Goal: Task Accomplishment & Management: Use online tool/utility

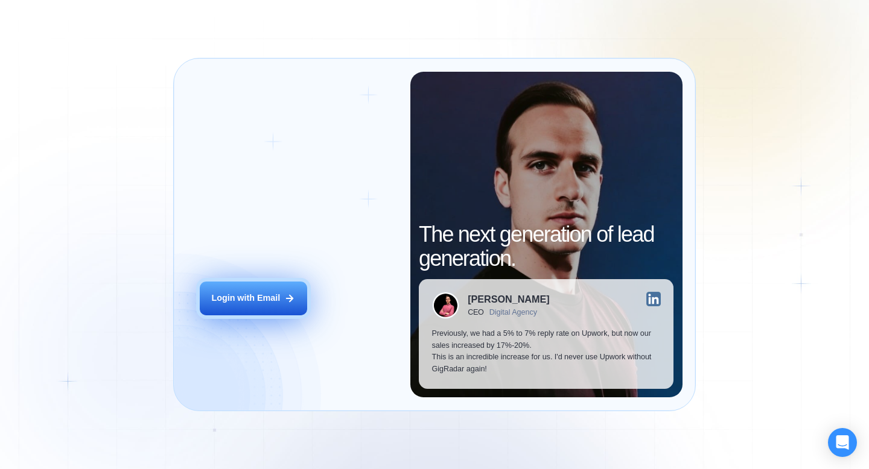
click at [224, 303] on div "Login with Email" at bounding box center [245, 299] width 69 height 12
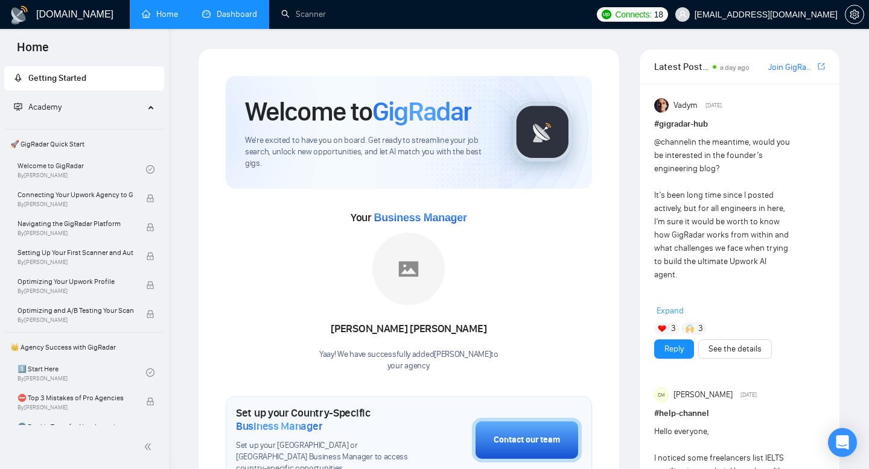
click at [241, 14] on link "Dashboard" at bounding box center [229, 14] width 55 height 10
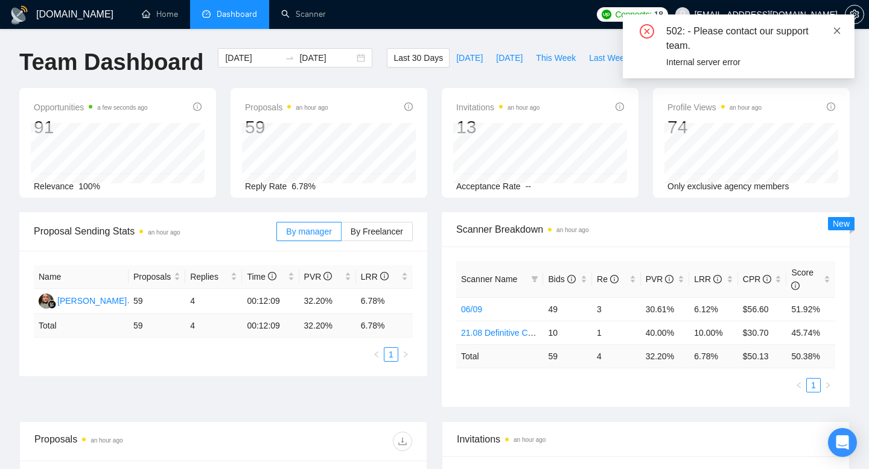
click at [838, 30] on icon "close" at bounding box center [836, 31] width 8 height 8
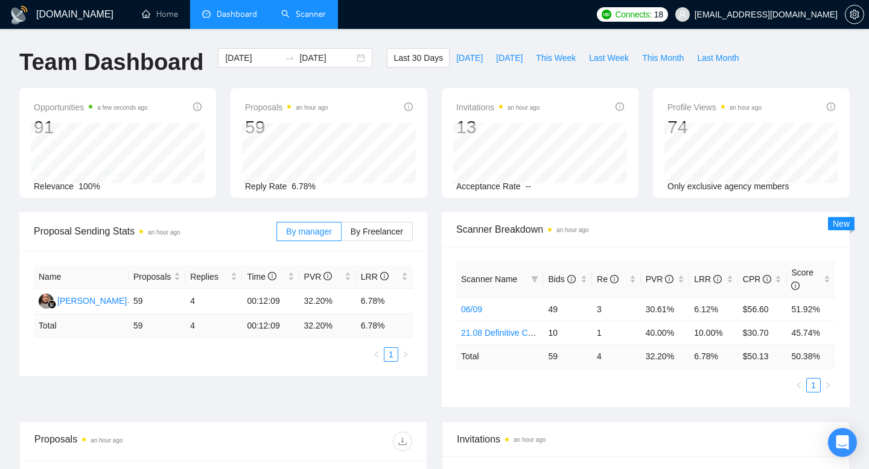
click at [304, 15] on link "Scanner" at bounding box center [303, 14] width 45 height 10
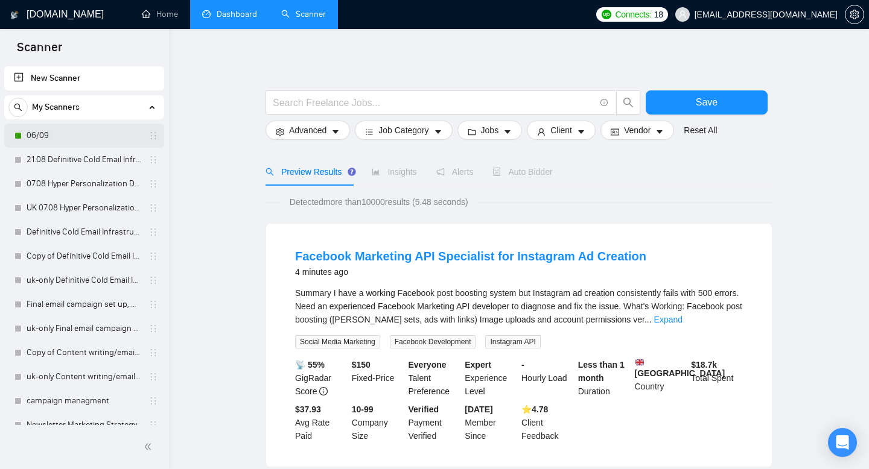
click at [44, 136] on link "06/09" at bounding box center [84, 136] width 115 height 24
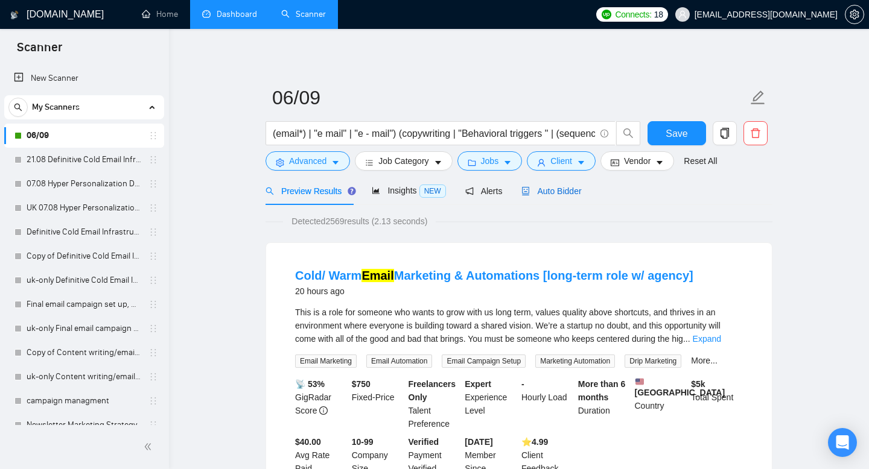
click at [568, 191] on span "Auto Bidder" at bounding box center [551, 191] width 60 height 10
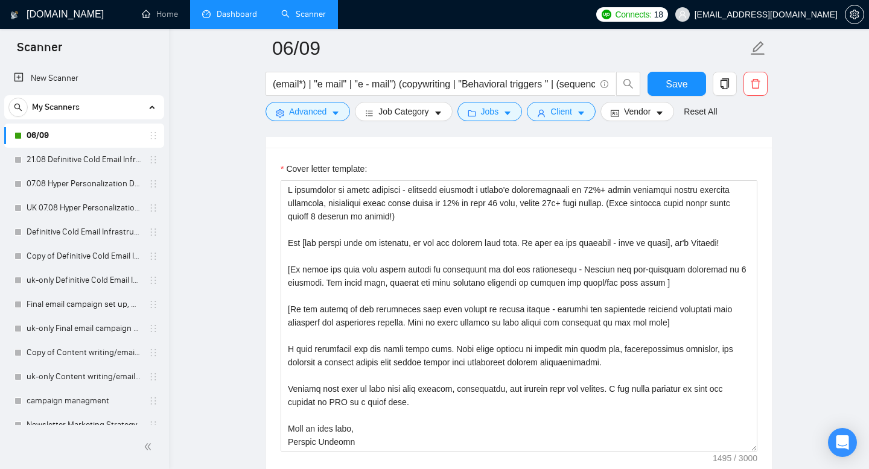
scroll to position [1359, 0]
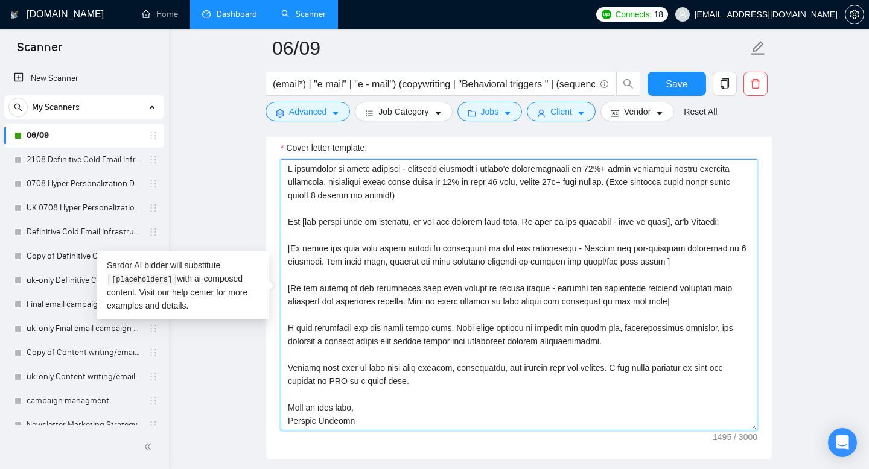
drag, startPoint x: 288, startPoint y: 171, endPoint x: 366, endPoint y: 420, distance: 260.6
click at [366, 420] on textarea "Cover letter template:" at bounding box center [518, 294] width 477 height 271
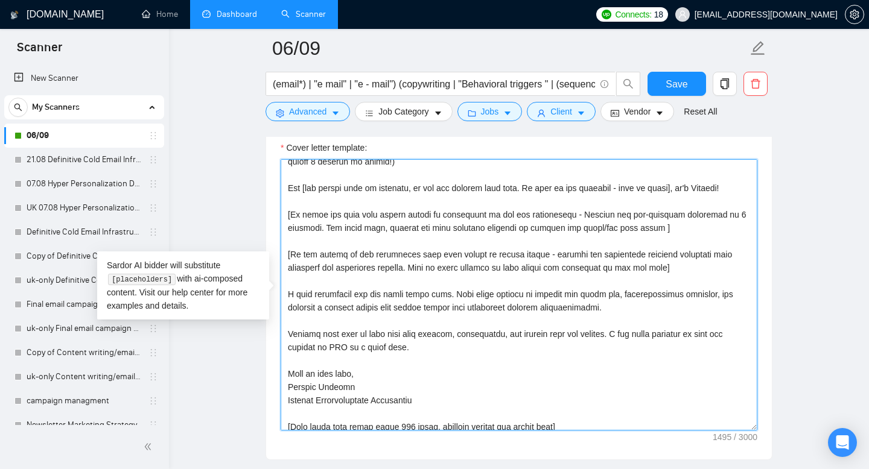
scroll to position [0, 0]
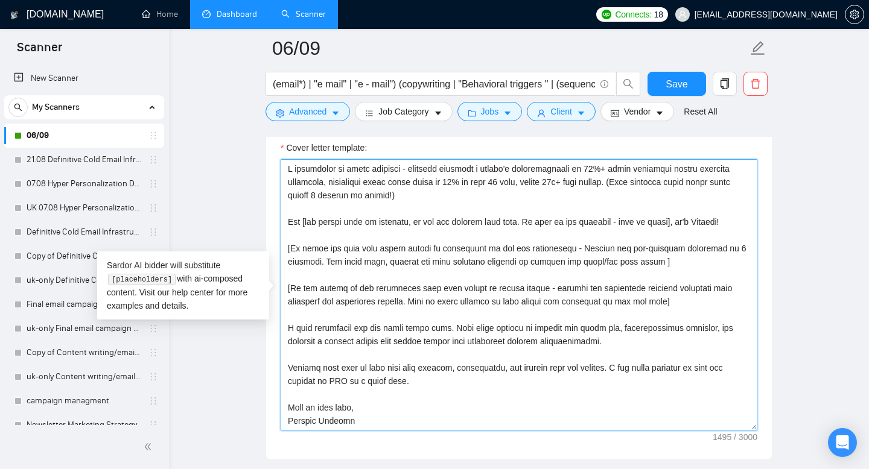
drag, startPoint x: 579, startPoint y: 412, endPoint x: 283, endPoint y: 168, distance: 383.5
click at [283, 168] on textarea "Cover letter template:" at bounding box center [518, 294] width 477 height 271
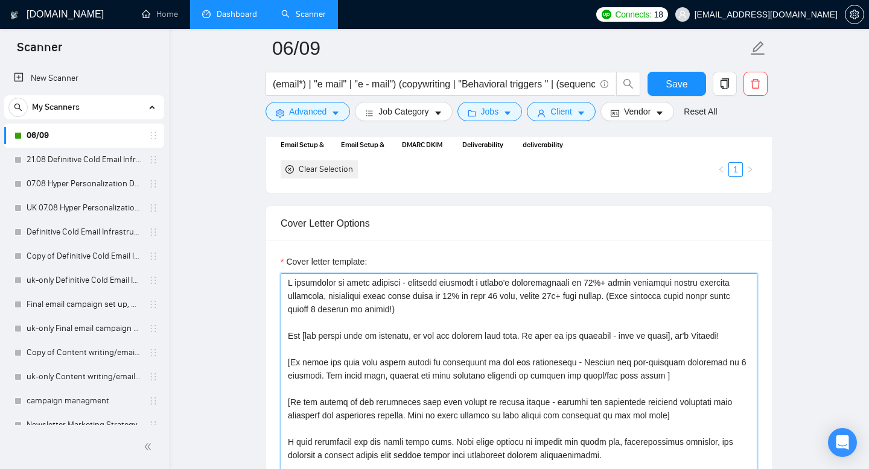
scroll to position [2, 0]
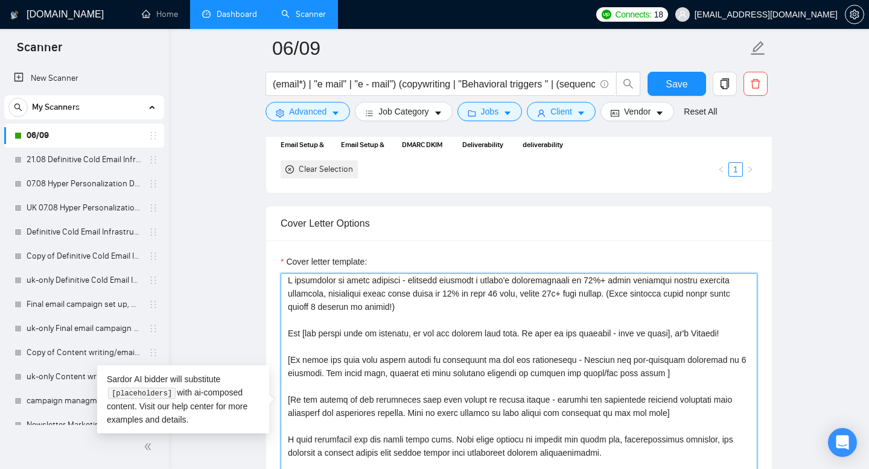
click at [413, 320] on textarea "Cover letter template:" at bounding box center [518, 408] width 477 height 271
drag, startPoint x: 633, startPoint y: 295, endPoint x: 633, endPoint y: 303, distance: 8.4
click at [633, 303] on textarea "Cover letter template:" at bounding box center [518, 408] width 477 height 271
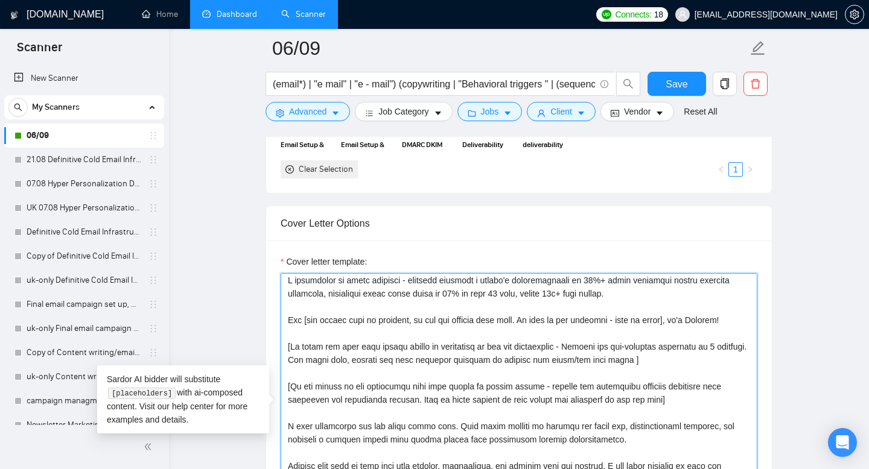
scroll to position [0, 0]
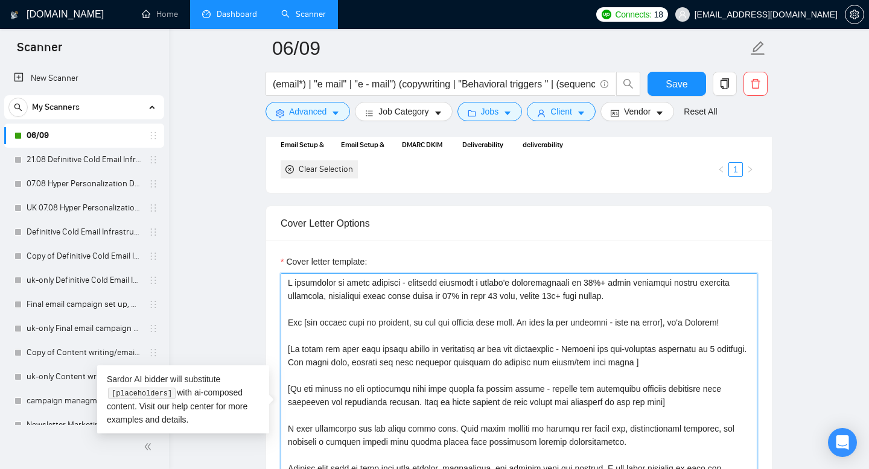
drag, startPoint x: 286, startPoint y: 285, endPoint x: 615, endPoint y: 303, distance: 329.2
click at [615, 303] on textarea "Cover letter template:" at bounding box center [518, 408] width 477 height 271
paste textarea "Most email campaigns fail because they never reach the inbox. I fix that for cl…"
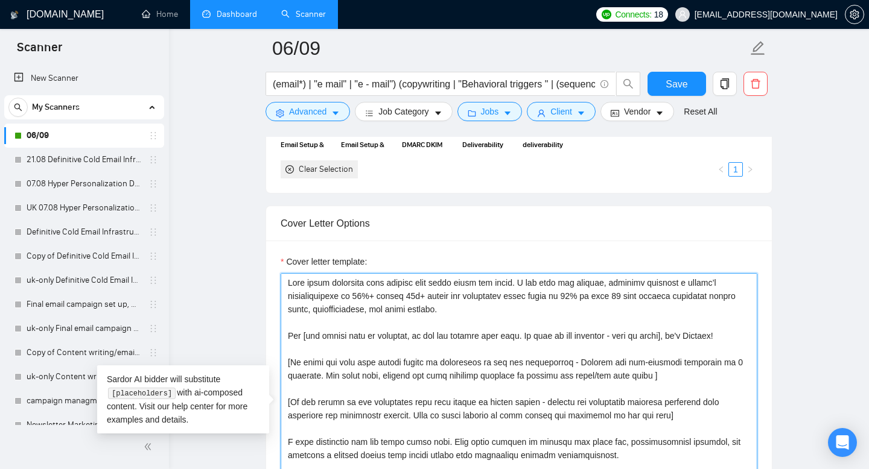
click at [288, 284] on textarea "Cover letter template:" at bounding box center [518, 408] width 477 height 271
drag, startPoint x: 288, startPoint y: 284, endPoint x: 460, endPoint y: 313, distance: 174.9
click at [460, 313] on textarea "Cover letter template:" at bounding box center [518, 408] width 477 height 271
click at [288, 284] on textarea "Cover letter template:" at bounding box center [518, 408] width 477 height 271
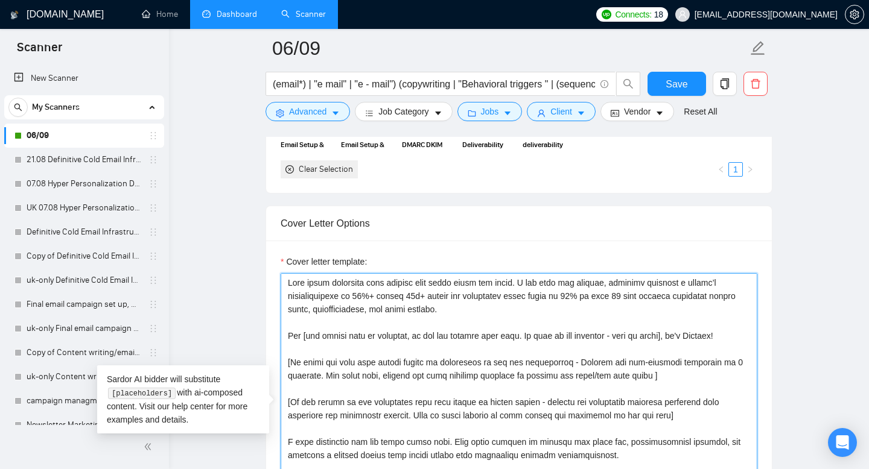
paste textarea "Most Marketers Fail at Cold Email. Here’s the System That Makes Yours Work Even…"
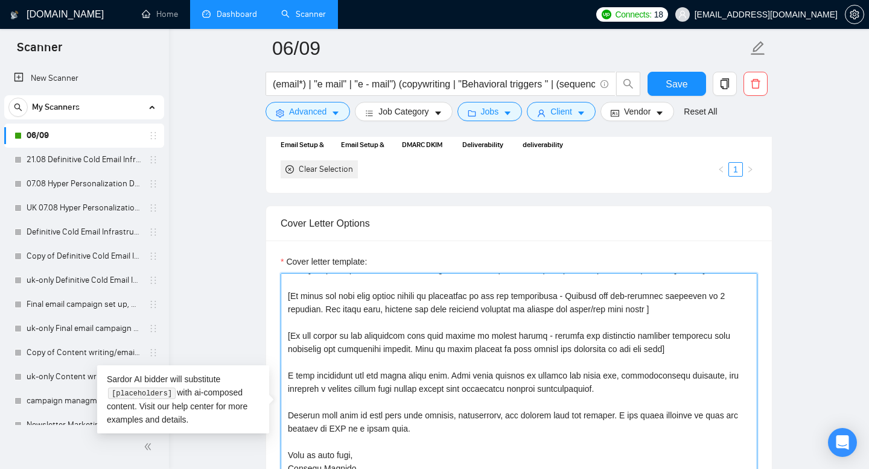
scroll to position [100, 0]
type textarea "Most Marketers Fail at Cold Email. Here’s the System That Makes Yours Work Even…"
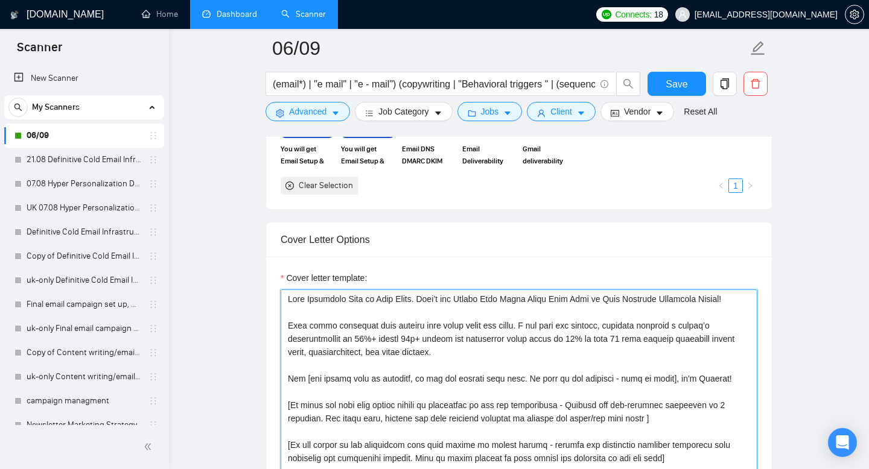
scroll to position [1227, 0]
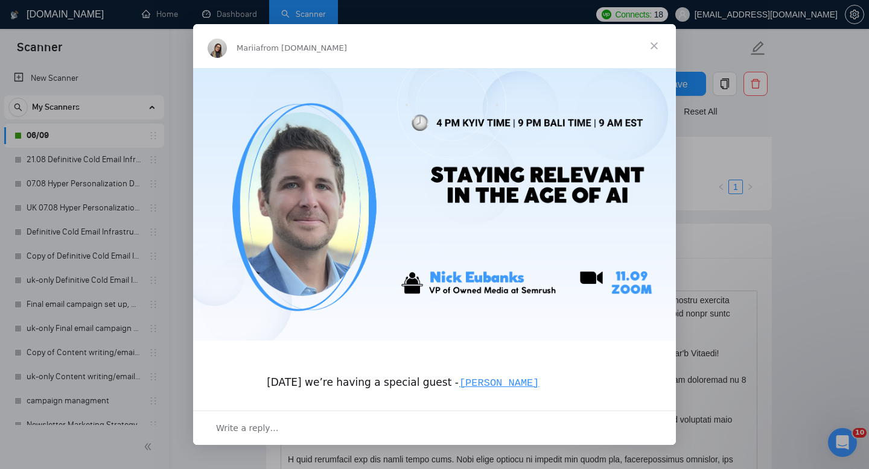
click at [654, 47] on span "Close" at bounding box center [653, 45] width 43 height 43
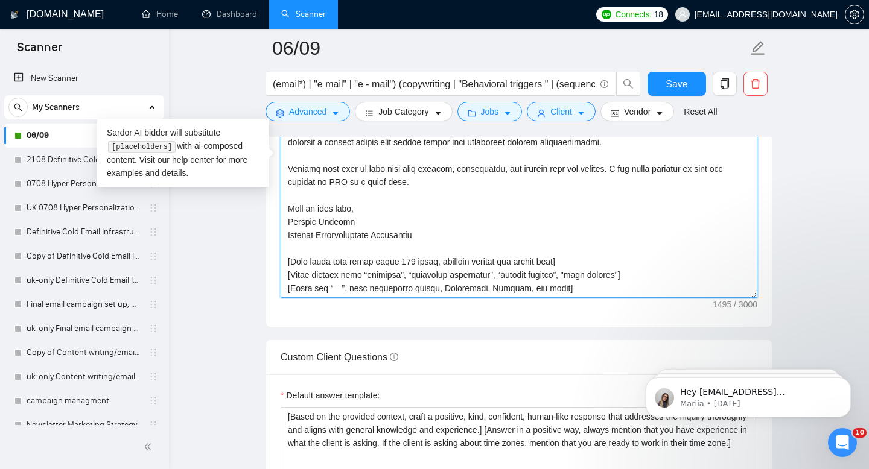
scroll to position [1501, 0]
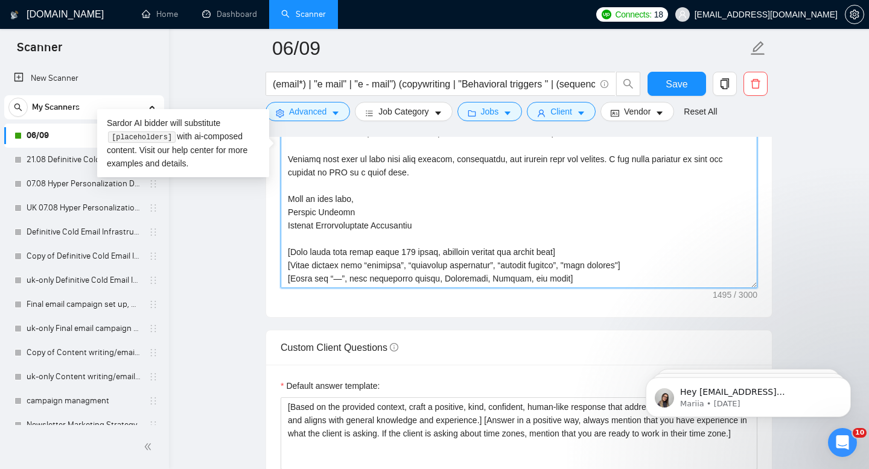
drag, startPoint x: 285, startPoint y: 200, endPoint x: 574, endPoint y: 277, distance: 299.1
click at [574, 277] on textarea "Cover letter template:" at bounding box center [518, 152] width 477 height 271
click at [495, 186] on textarea "Cover letter template:" at bounding box center [518, 152] width 477 height 271
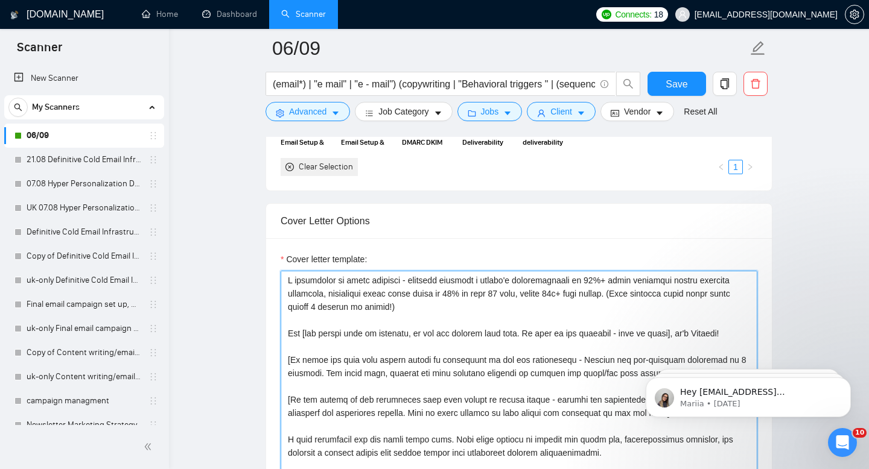
scroll to position [1245, 0]
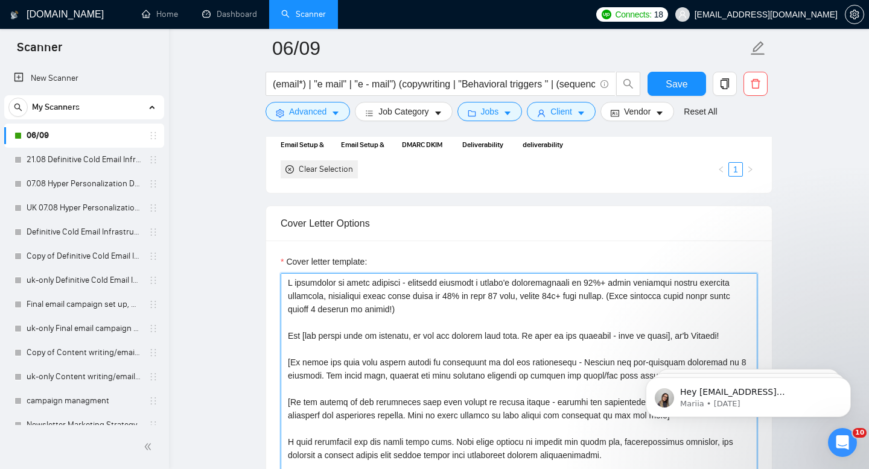
drag, startPoint x: 402, startPoint y: 312, endPoint x: 280, endPoint y: 283, distance: 124.7
click at [280, 283] on textarea "Cover letter template:" at bounding box center [518, 408] width 477 height 271
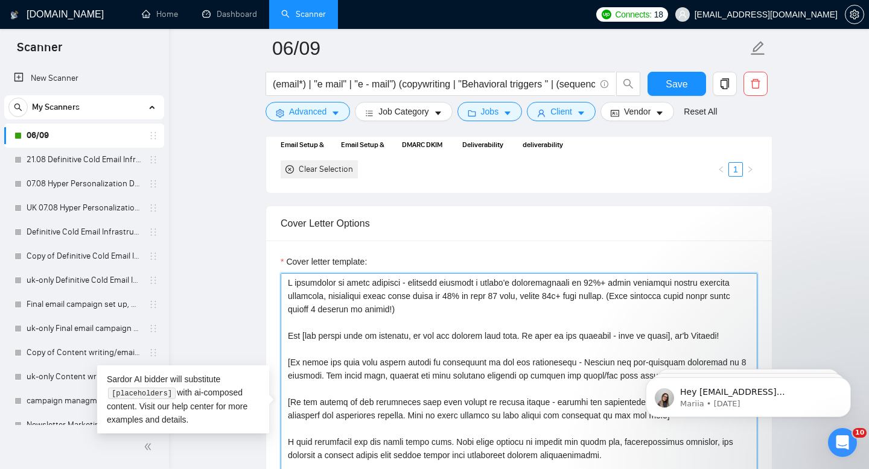
paste textarea "Most Marketers Fail at Cold Email. Here’s the System That Makes Yours Work Even…"
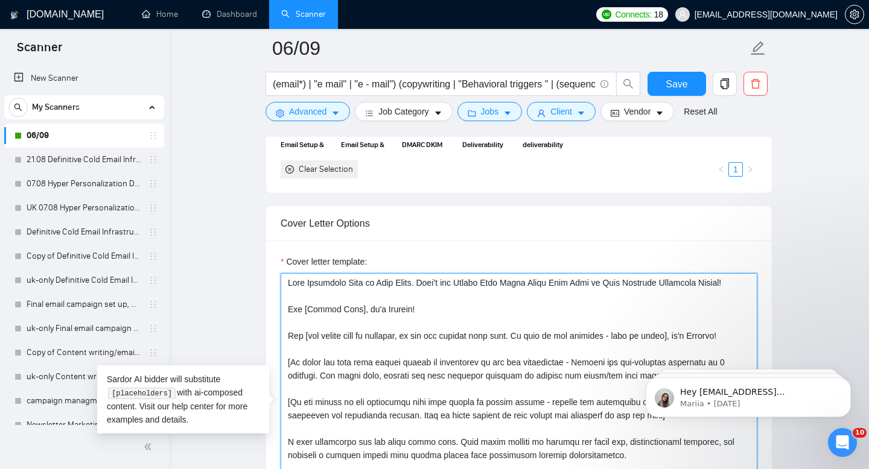
drag, startPoint x: 287, startPoint y: 310, endPoint x: 416, endPoint y: 311, distance: 129.1
click at [416, 311] on textarea "Cover letter template:" at bounding box center [518, 408] width 477 height 271
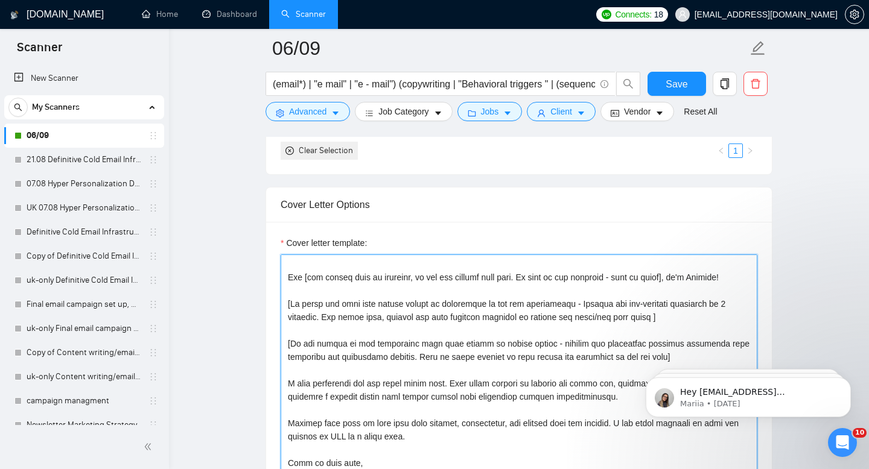
scroll to position [0, 0]
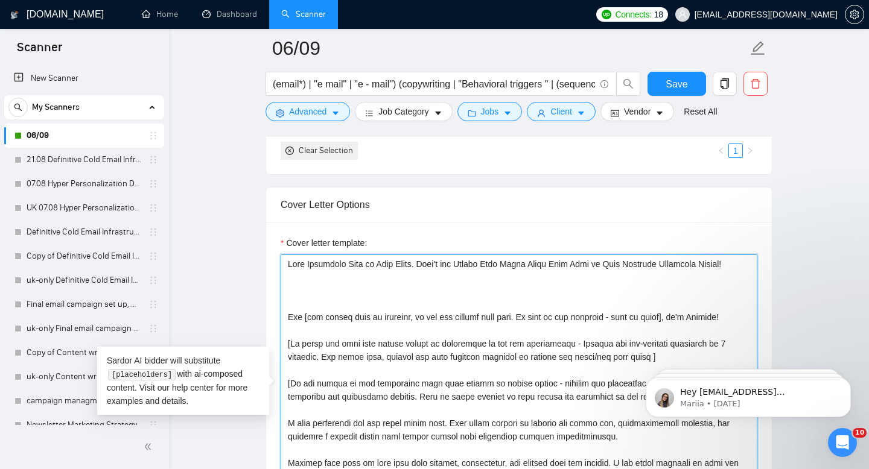
paste textarea "Most cold email campaigns fail because they never reach the inbox. I fixed that…"
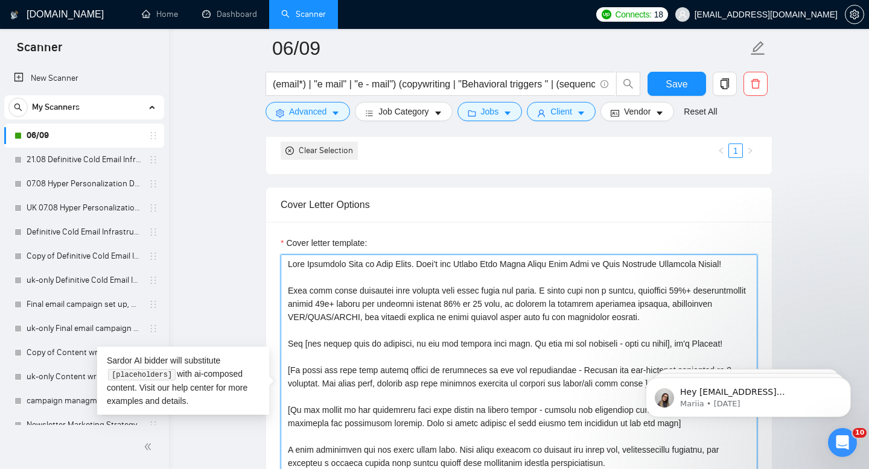
drag, startPoint x: 566, startPoint y: 291, endPoint x: 575, endPoint y: 292, distance: 8.5
click at [575, 292] on textarea "Cover letter template:" at bounding box center [518, 390] width 477 height 271
drag, startPoint x: 598, startPoint y: 294, endPoint x: 604, endPoint y: 294, distance: 6.6
click at [604, 294] on textarea "Cover letter template:" at bounding box center [518, 390] width 477 height 271
click at [621, 296] on textarea "Cover letter template:" at bounding box center [518, 390] width 477 height 271
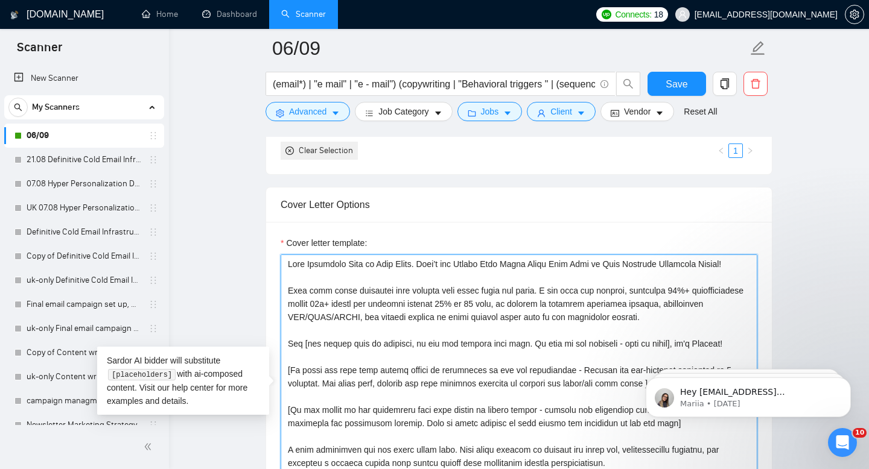
click at [630, 294] on textarea "Cover letter template:" at bounding box center [518, 390] width 477 height 271
click at [384, 302] on textarea "Cover letter template:" at bounding box center [518, 390] width 477 height 271
click at [417, 305] on textarea "Cover letter template:" at bounding box center [518, 390] width 477 height 271
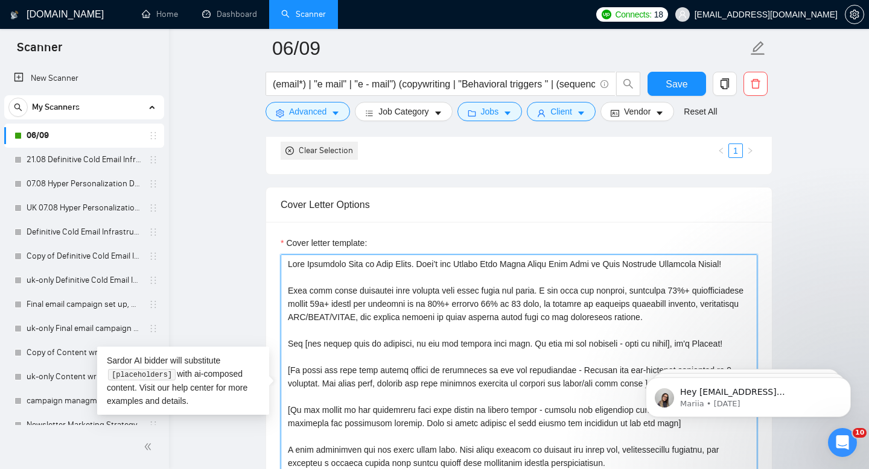
click at [490, 303] on textarea "Cover letter template:" at bounding box center [518, 390] width 477 height 271
click at [513, 305] on textarea "Cover letter template:" at bounding box center [518, 390] width 477 height 271
click at [459, 308] on textarea "Cover letter template:" at bounding box center [518, 390] width 477 height 271
click at [700, 318] on textarea "Cover letter template:" at bounding box center [518, 390] width 477 height 271
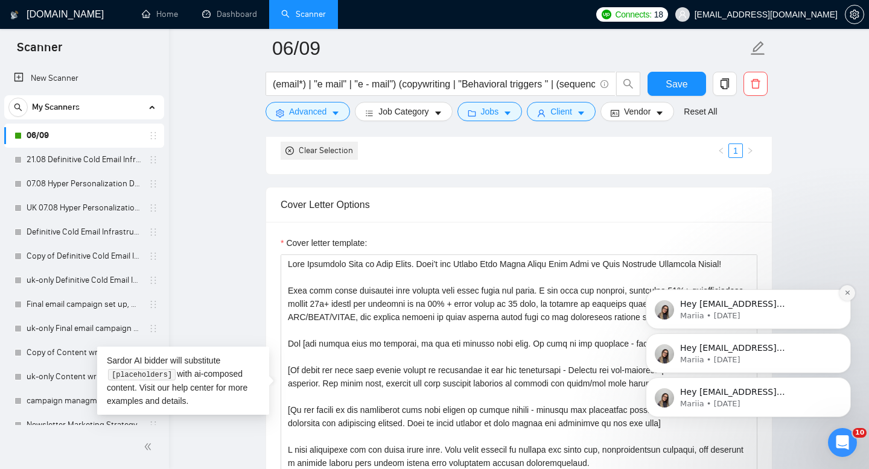
click at [847, 293] on icon "Dismiss notification" at bounding box center [846, 293] width 4 height 4
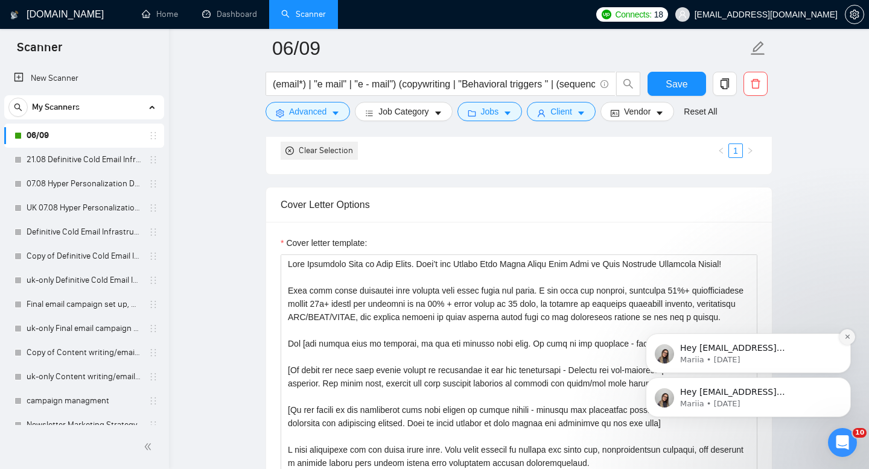
click at [846, 337] on icon "Dismiss notification" at bounding box center [846, 337] width 4 height 4
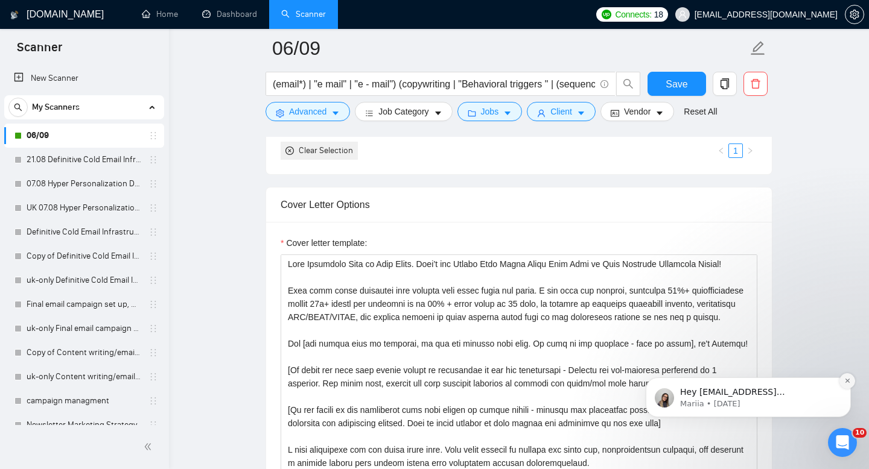
click at [847, 381] on icon "Dismiss notification" at bounding box center [846, 381] width 4 height 4
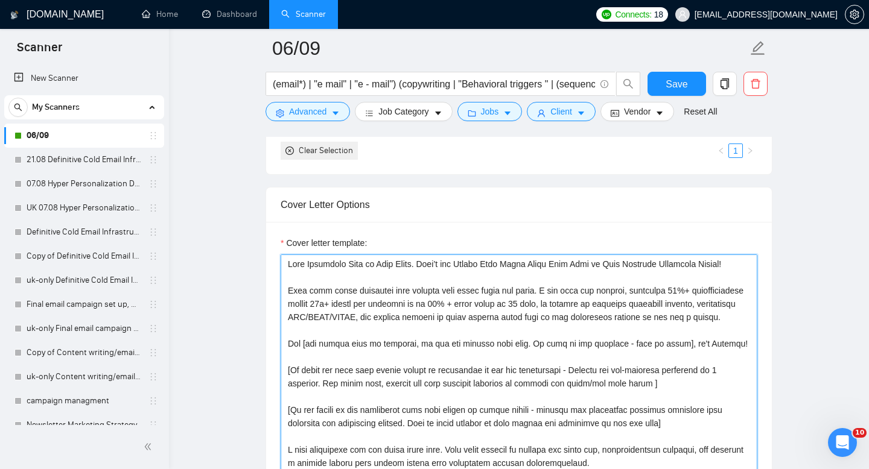
click at [741, 313] on textarea "Cover letter template:" at bounding box center [518, 390] width 477 height 271
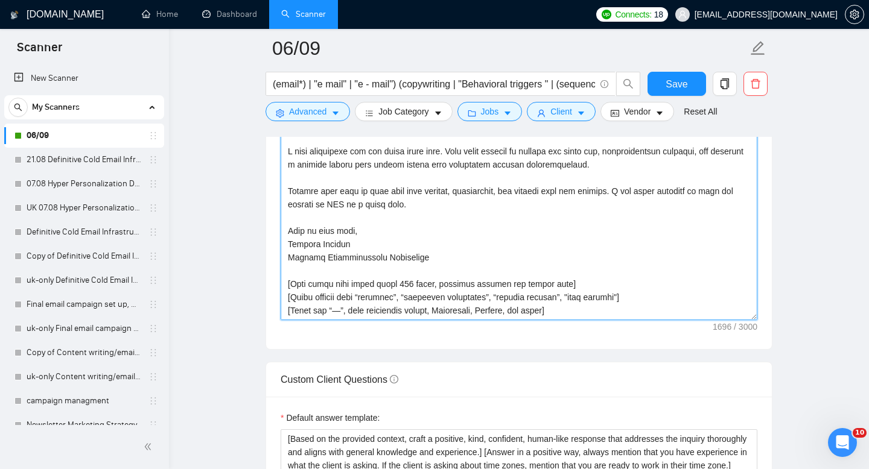
scroll to position [1481, 0]
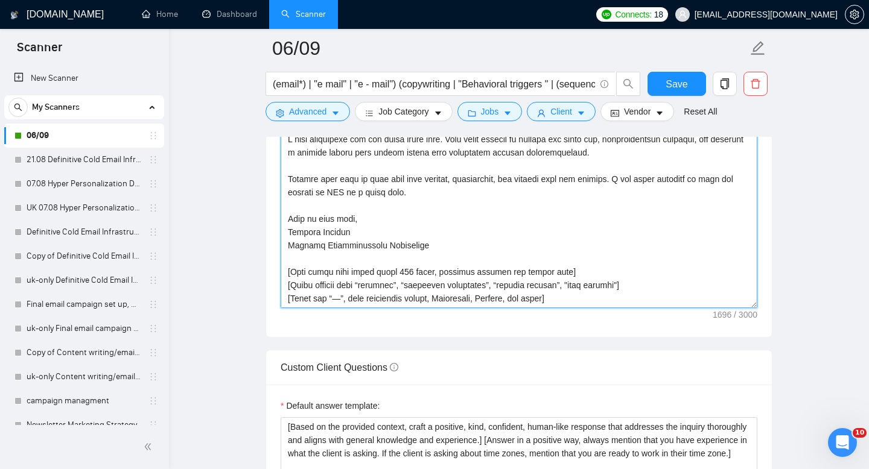
drag, startPoint x: 287, startPoint y: 328, endPoint x: 423, endPoint y: 215, distance: 176.9
click at [423, 215] on textarea "Cover letter template:" at bounding box center [518, 172] width 477 height 271
paste textarea "client mentions a specific pain point in the job post: Insert here: "I noticed …"
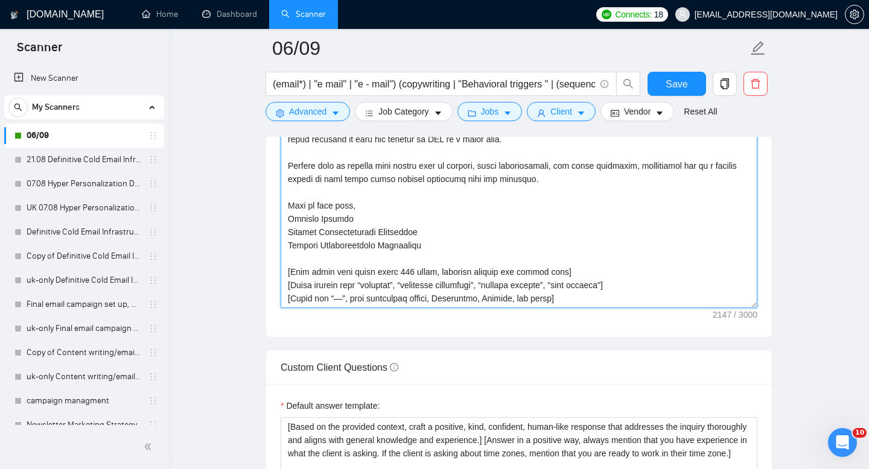
scroll to position [273, 0]
click at [407, 237] on textarea "Cover letter template:" at bounding box center [518, 172] width 477 height 271
click at [407, 236] on textarea "Cover letter template:" at bounding box center [518, 172] width 477 height 271
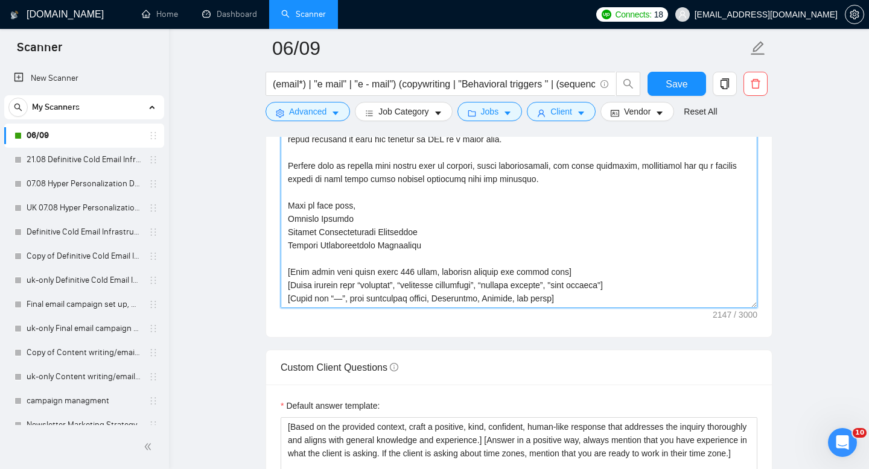
click at [407, 236] on textarea "Cover letter template:" at bounding box center [518, 172] width 477 height 271
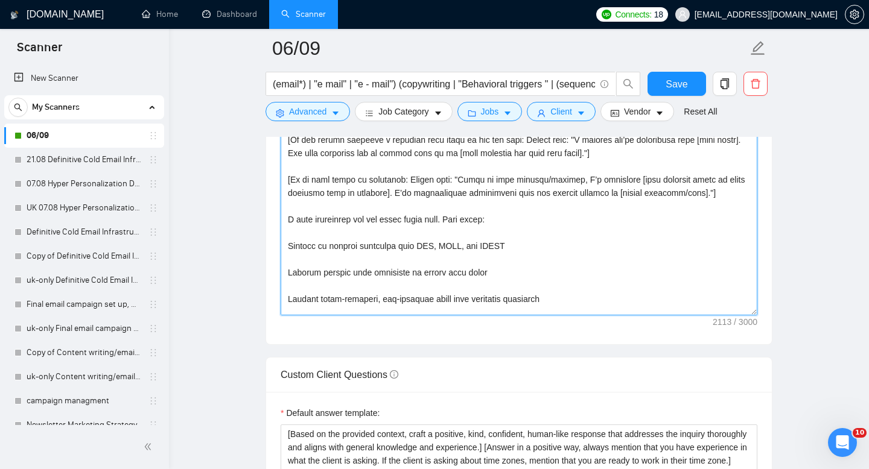
scroll to position [17, 0]
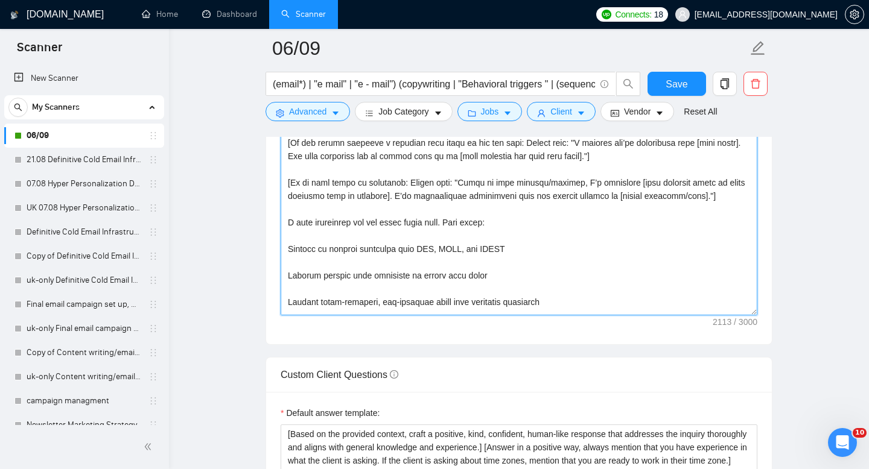
click at [356, 250] on textarea "Cover letter template:" at bounding box center [518, 179] width 477 height 271
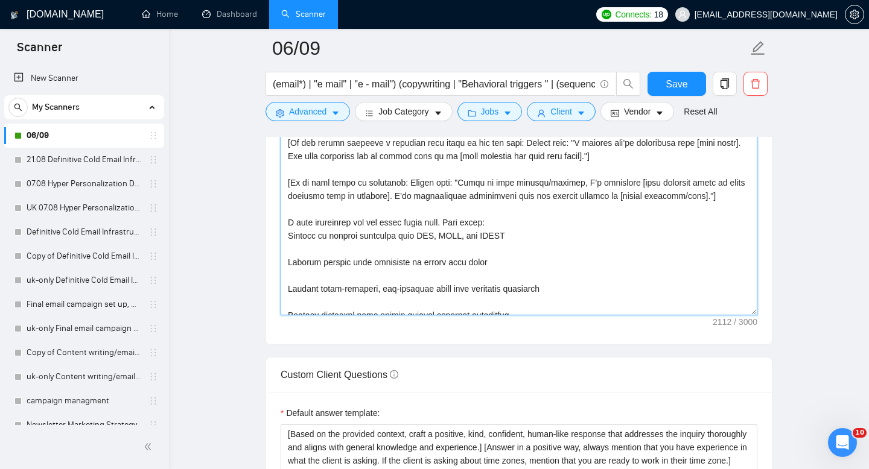
click at [326, 261] on textarea "Cover letter template:" at bounding box center [518, 179] width 477 height 271
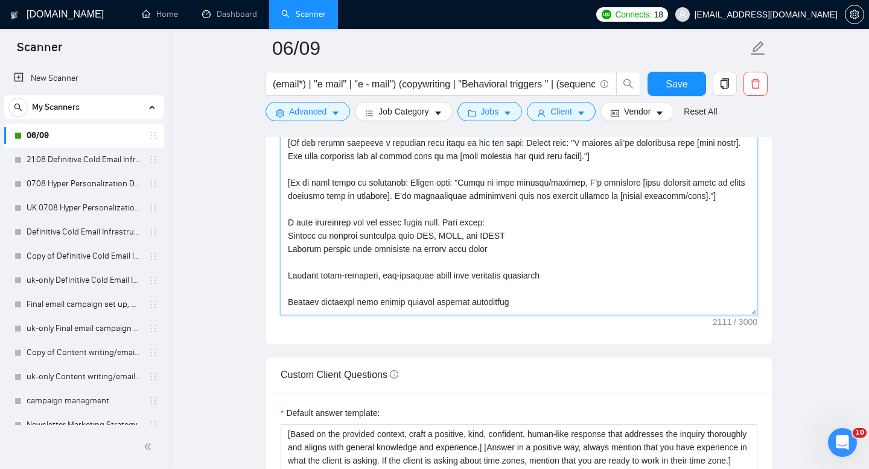
click at [303, 276] on textarea "Cover letter template:" at bounding box center [518, 179] width 477 height 271
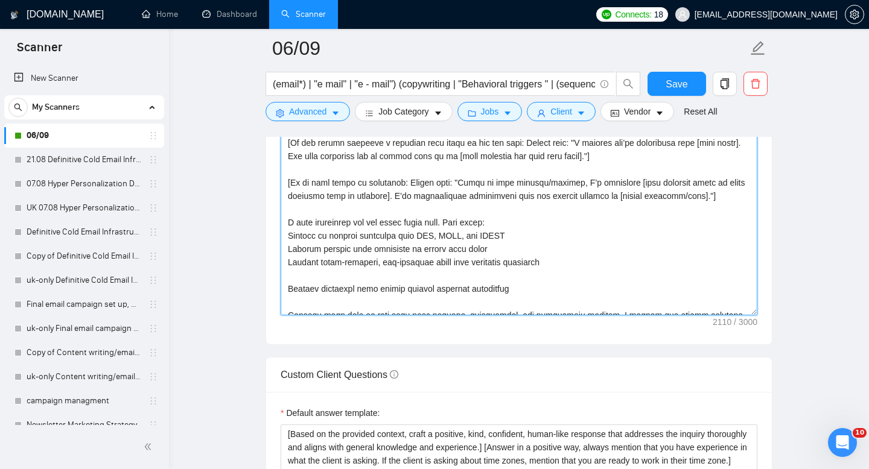
click at [287, 288] on textarea "Cover letter template:" at bounding box center [518, 179] width 477 height 271
click at [296, 288] on textarea "Cover letter template:" at bounding box center [518, 179] width 477 height 271
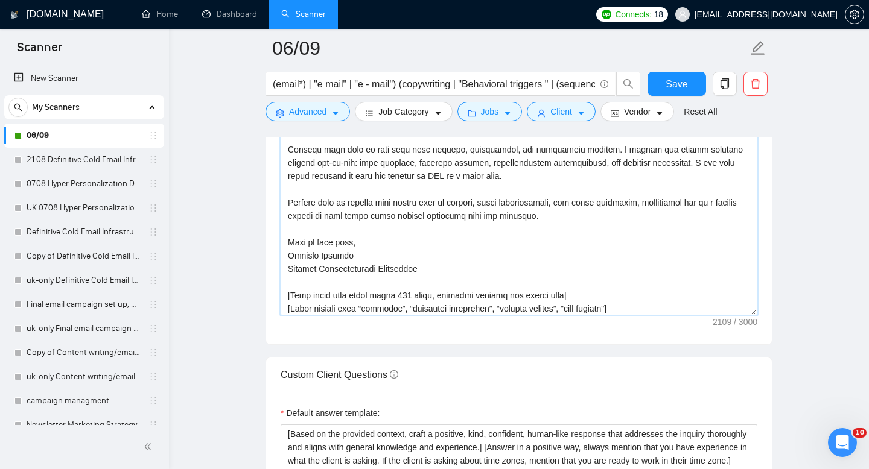
scroll to position [212, 0]
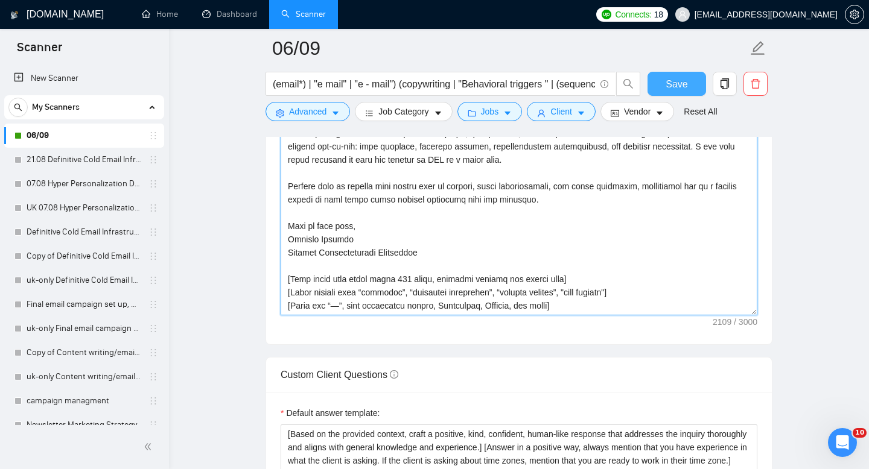
type textarea "Most Marketers Fail at Cold Email. Here’s the System That Makes Yours Work Even…"
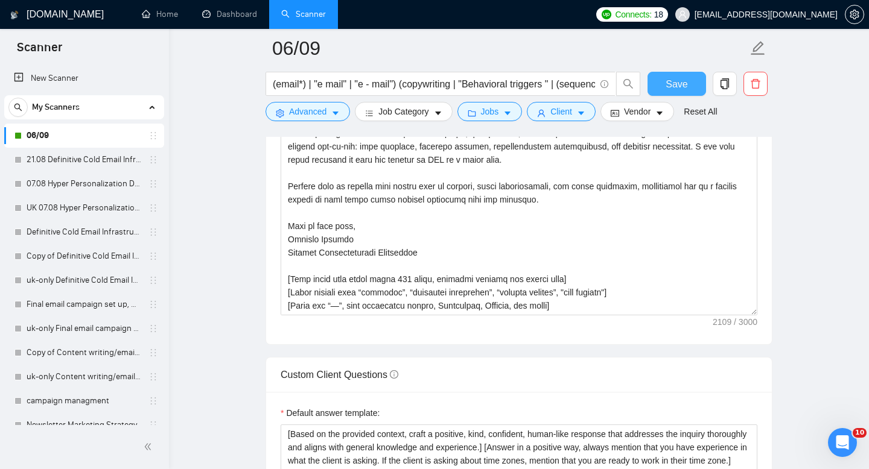
click at [681, 83] on span "Save" at bounding box center [676, 84] width 22 height 15
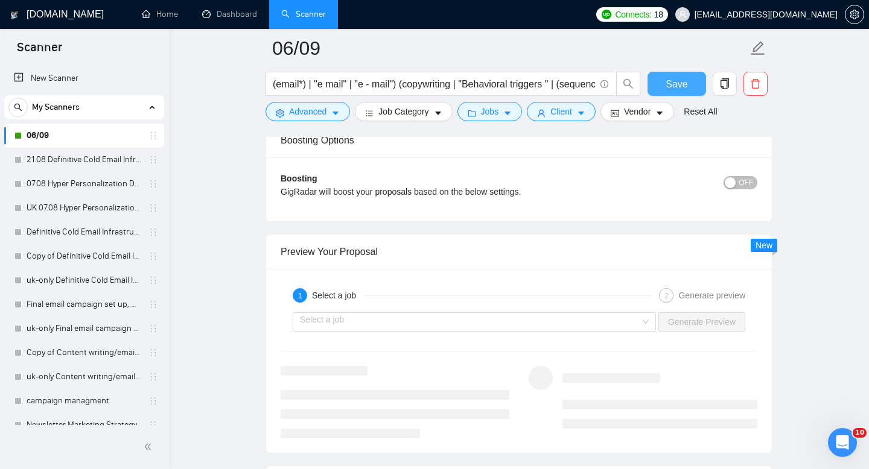
scroll to position [2200, 0]
click at [644, 319] on div "Select a job" at bounding box center [474, 321] width 363 height 19
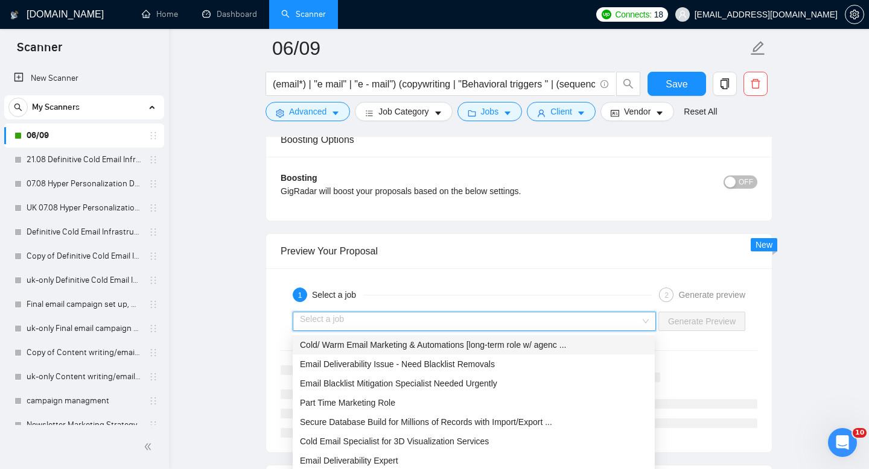
click at [579, 346] on div "Cold/ Warm Email Marketing & Automations [long-term role w/ agenc ..." at bounding box center [473, 344] width 347 height 13
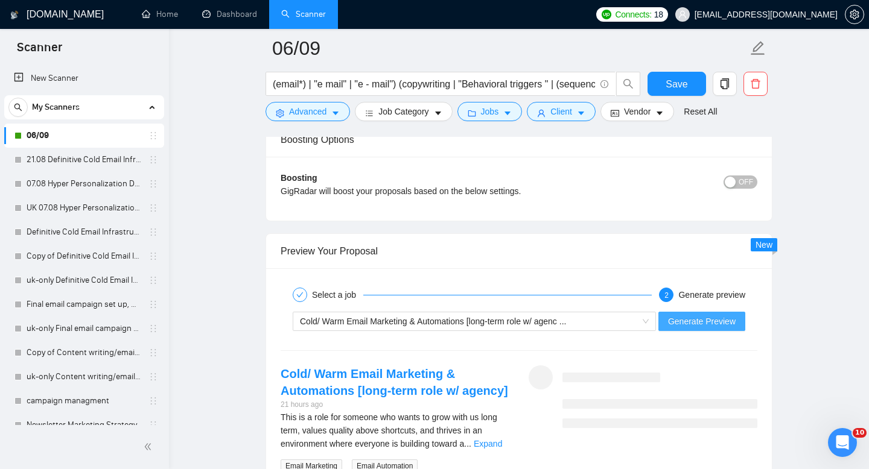
click at [679, 323] on span "Generate Preview" at bounding box center [702, 321] width 68 height 13
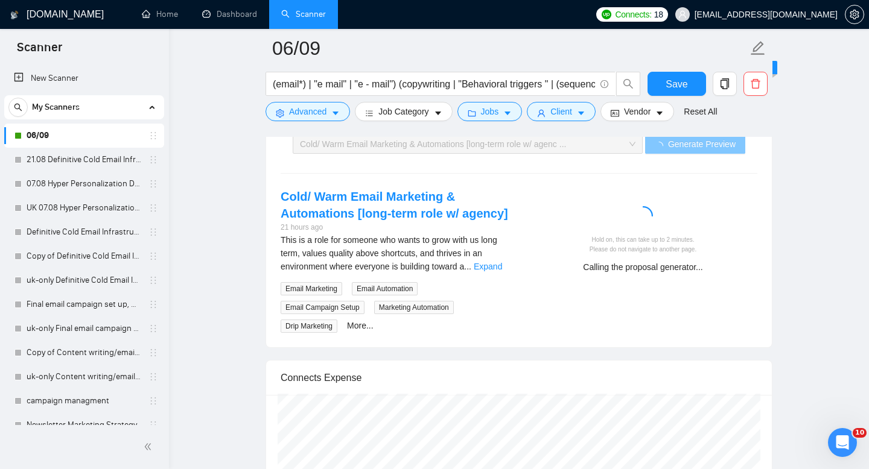
scroll to position [2384, 0]
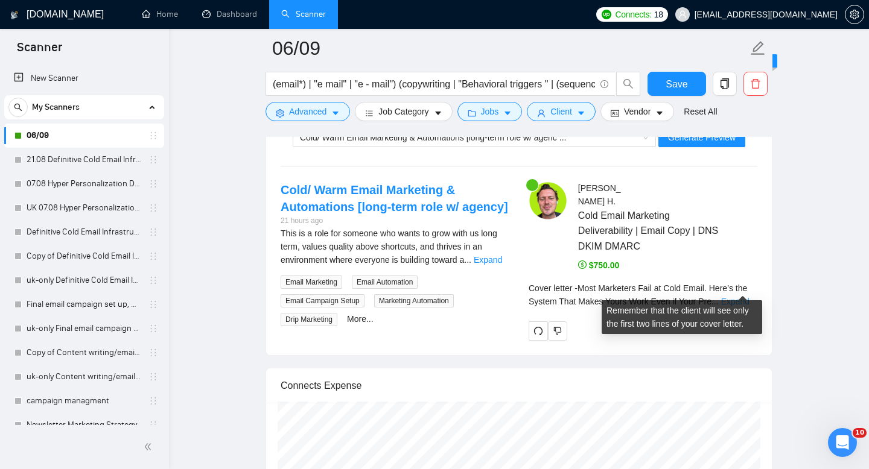
click at [741, 297] on link "Expand" at bounding box center [735, 302] width 28 height 10
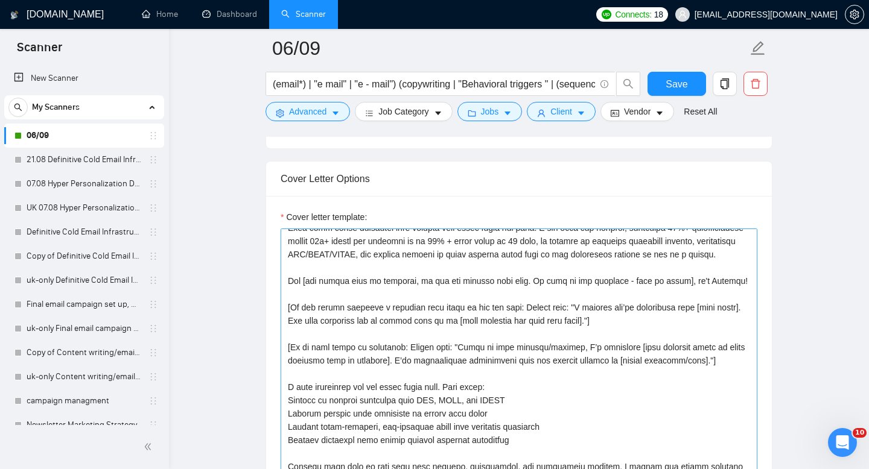
scroll to position [0, 0]
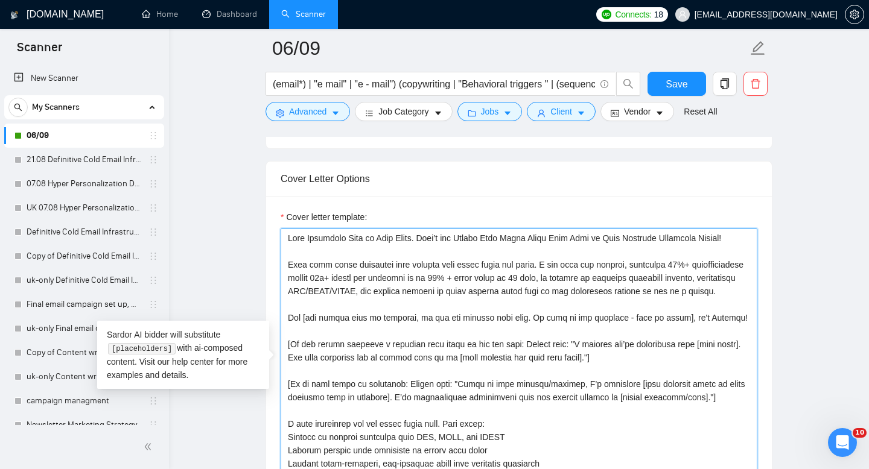
click at [315, 264] on textarea "Cover letter template:" at bounding box center [518, 364] width 477 height 271
click at [381, 239] on textarea "Cover letter template:" at bounding box center [518, 364] width 477 height 271
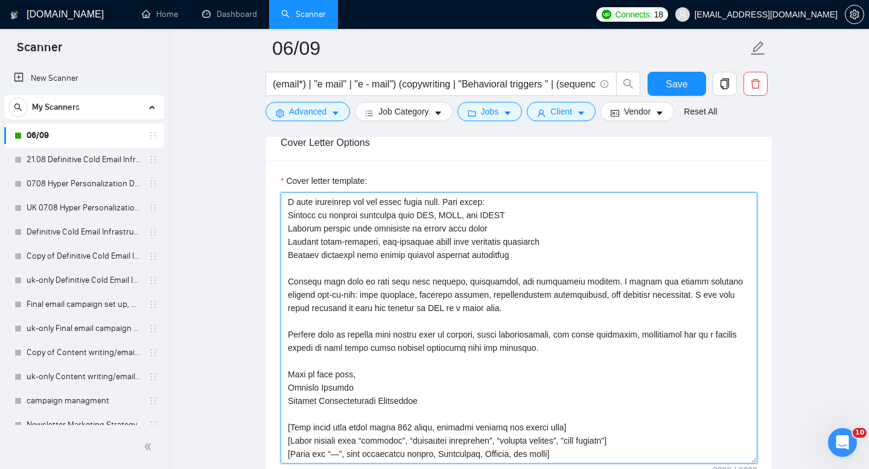
scroll to position [1328, 0]
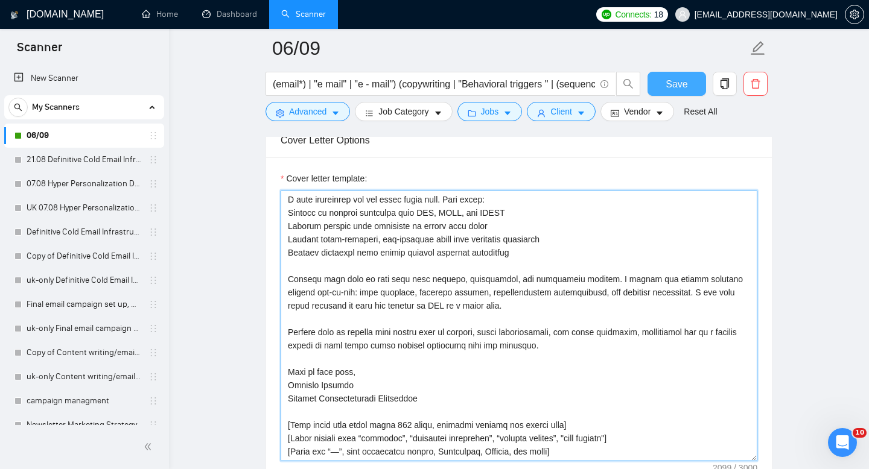
type textarea "Most Marketers Fail at Email. Here’s the System That Makes Yours Work Even if Y…"
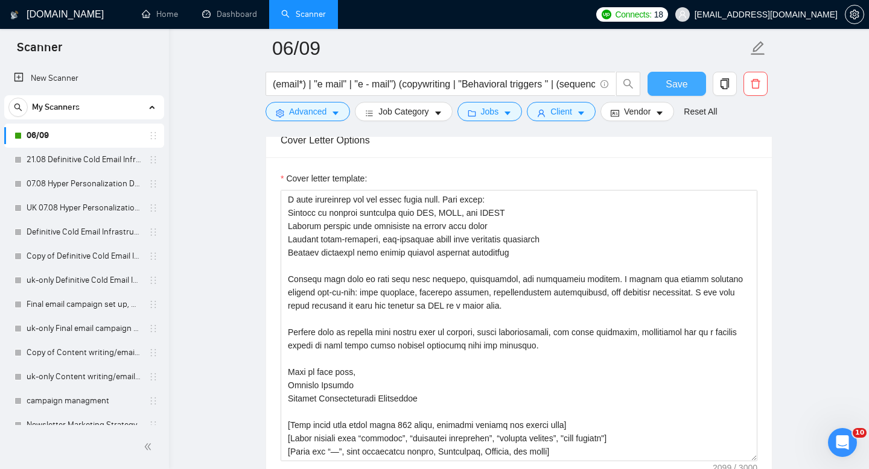
click at [685, 83] on span "Save" at bounding box center [676, 84] width 22 height 15
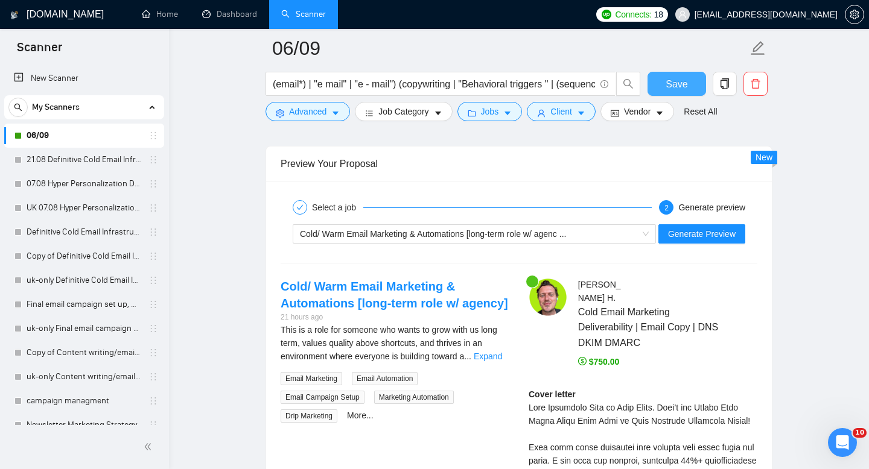
scroll to position [2288, 0]
click at [694, 230] on span "Generate Preview" at bounding box center [702, 233] width 68 height 13
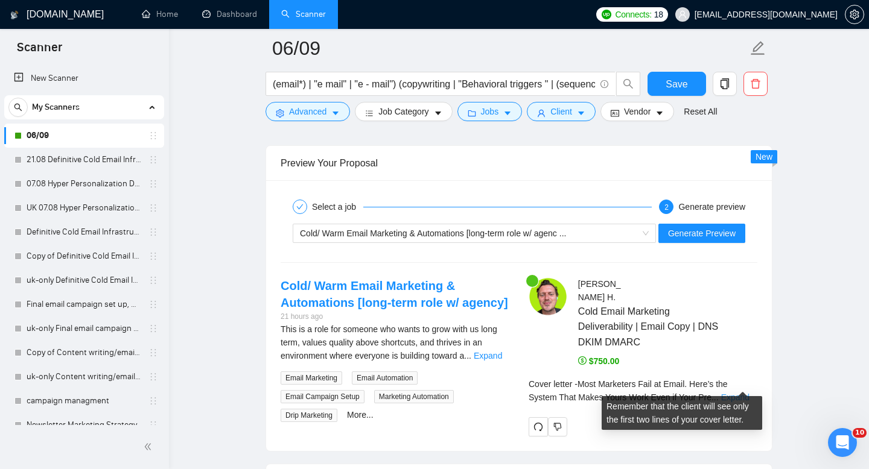
click at [742, 393] on link "Expand" at bounding box center [735, 398] width 28 height 10
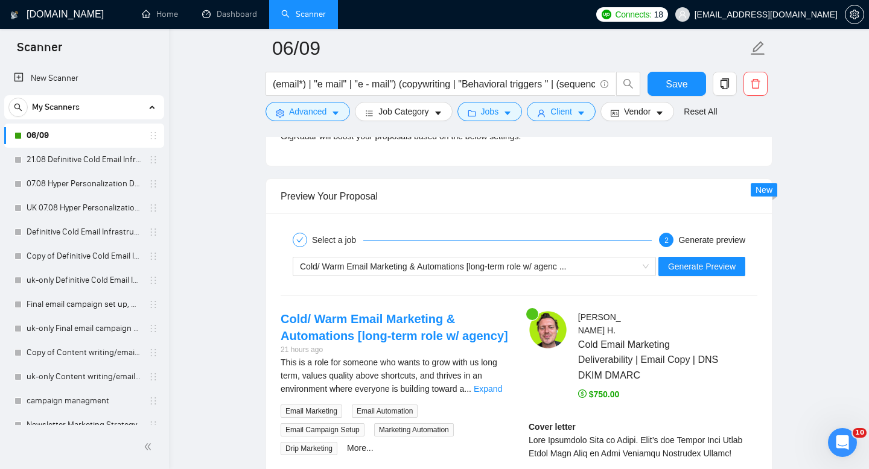
scroll to position [2257, 0]
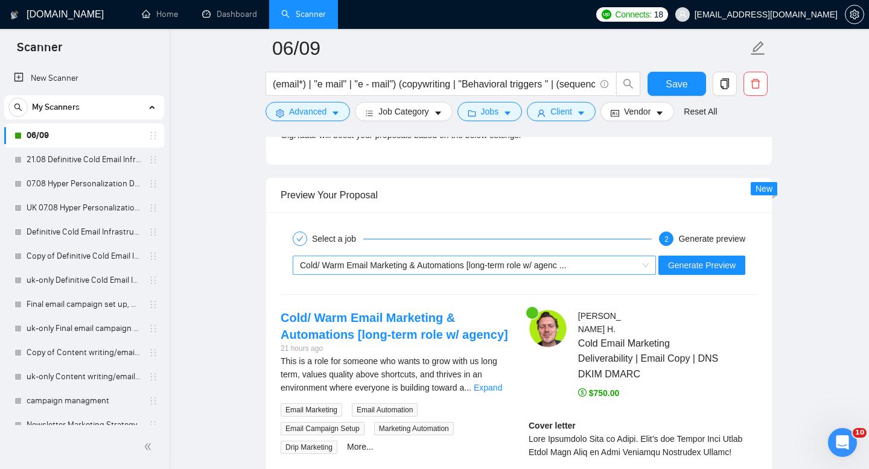
click at [645, 267] on span "Cold/ Warm Email Marketing & Automations [long-term role w/ agenc ..." at bounding box center [474, 265] width 349 height 18
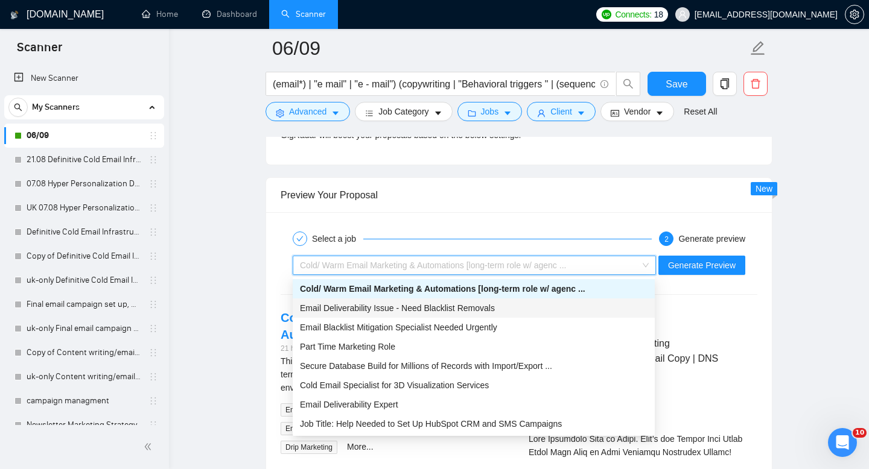
click at [487, 311] on span "Email Deliverability Issue - Need Blacklist Removals" at bounding box center [397, 308] width 195 height 10
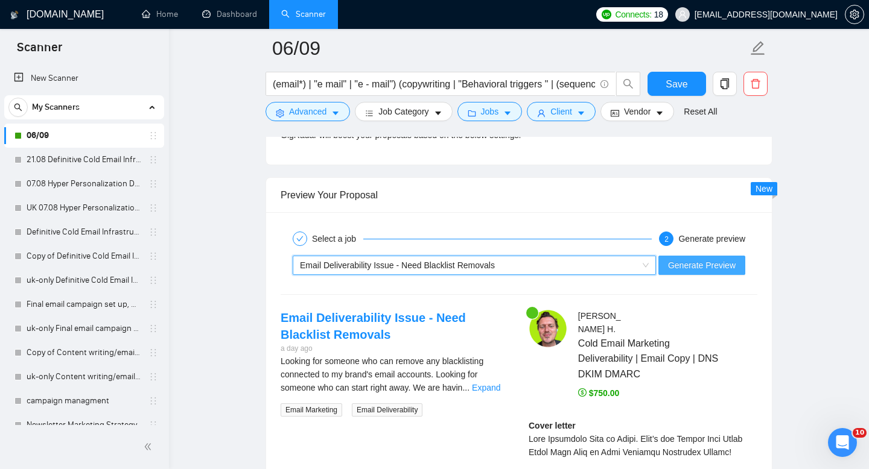
click at [706, 263] on span "Generate Preview" at bounding box center [702, 265] width 68 height 13
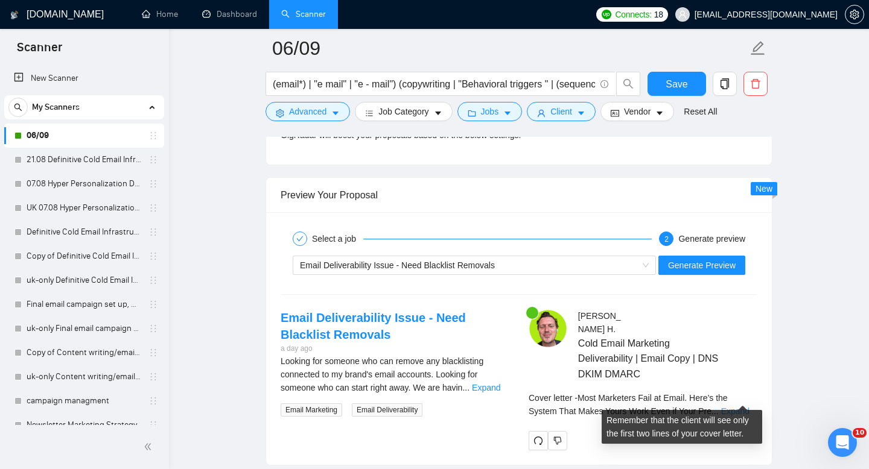
click at [733, 407] on link "Expand" at bounding box center [735, 412] width 28 height 10
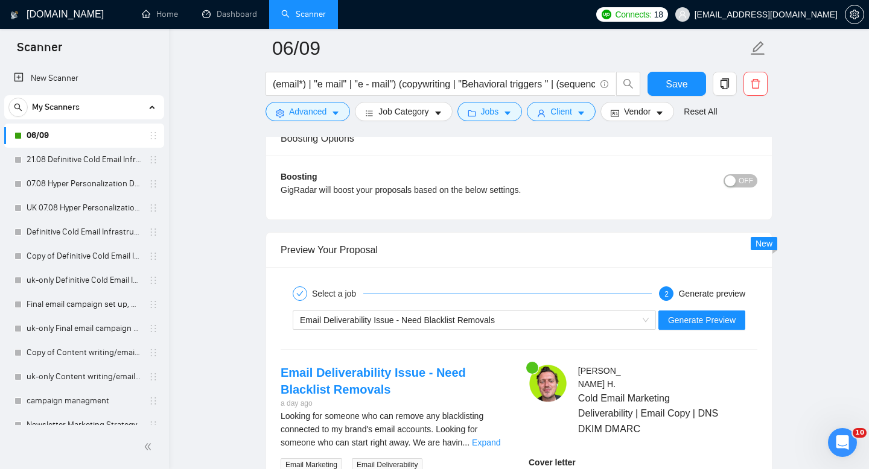
scroll to position [2177, 0]
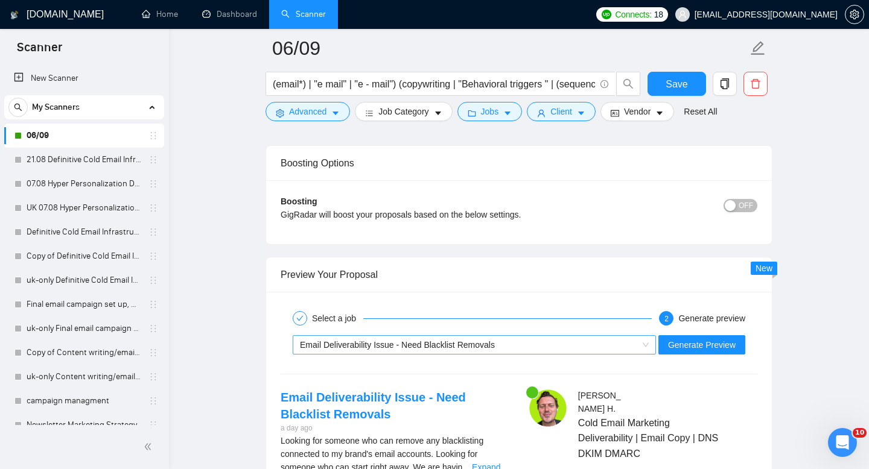
click at [645, 343] on span "Email Deliverability Issue - Need Blacklist Removals" at bounding box center [474, 345] width 349 height 18
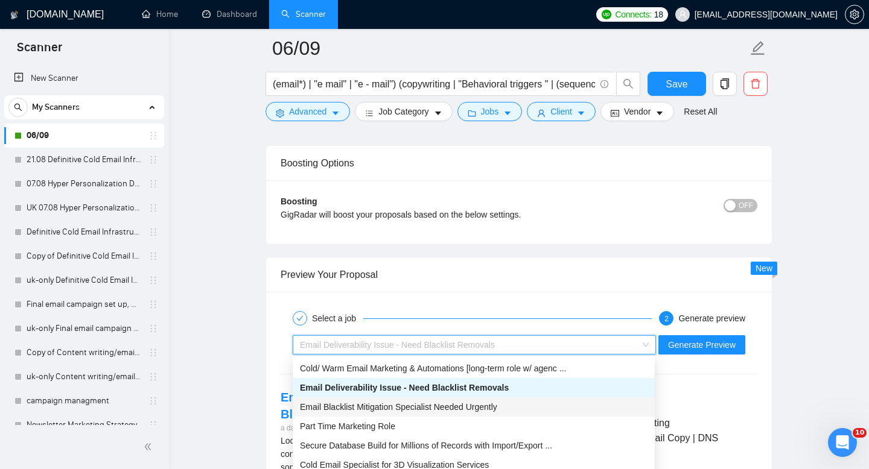
click at [513, 411] on div "Email Blacklist Mitigation Specialist Needed Urgently" at bounding box center [473, 407] width 347 height 13
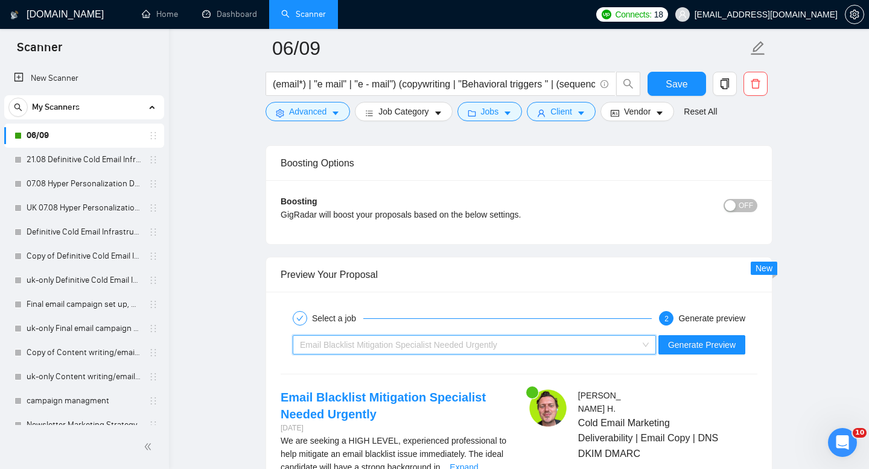
click at [646, 345] on span "Email Blacklist Mitigation Specialist Needed Urgently" at bounding box center [474, 345] width 349 height 18
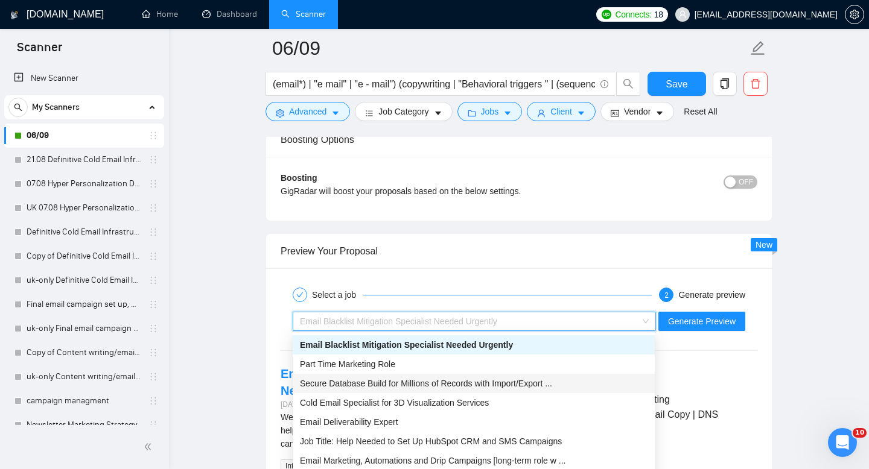
scroll to position [2201, 0]
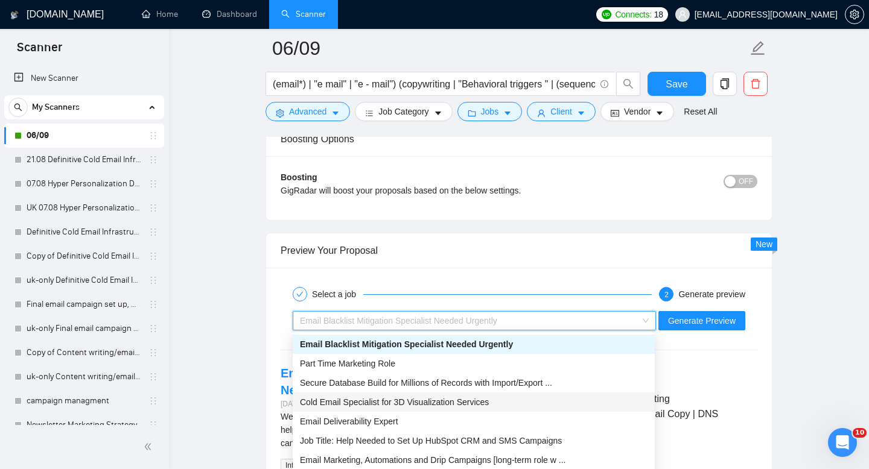
click at [404, 405] on span "Cold Email Specialist for 3D Visualization Services" at bounding box center [394, 403] width 189 height 10
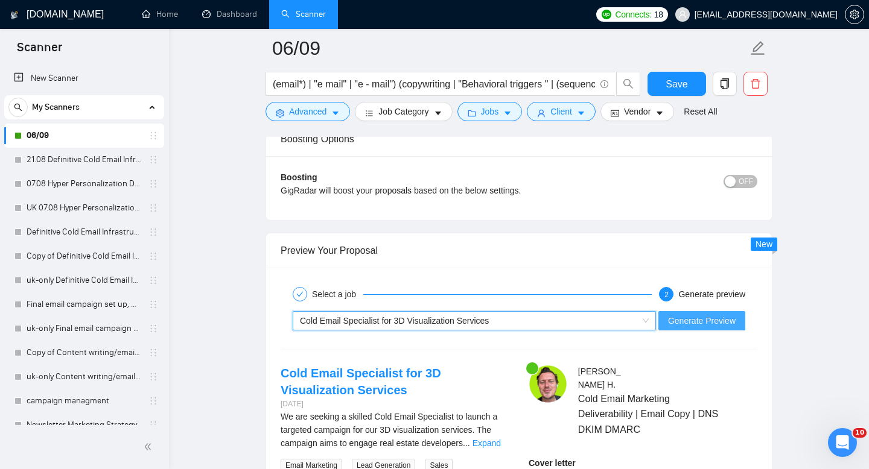
click at [682, 326] on span "Generate Preview" at bounding box center [702, 320] width 68 height 13
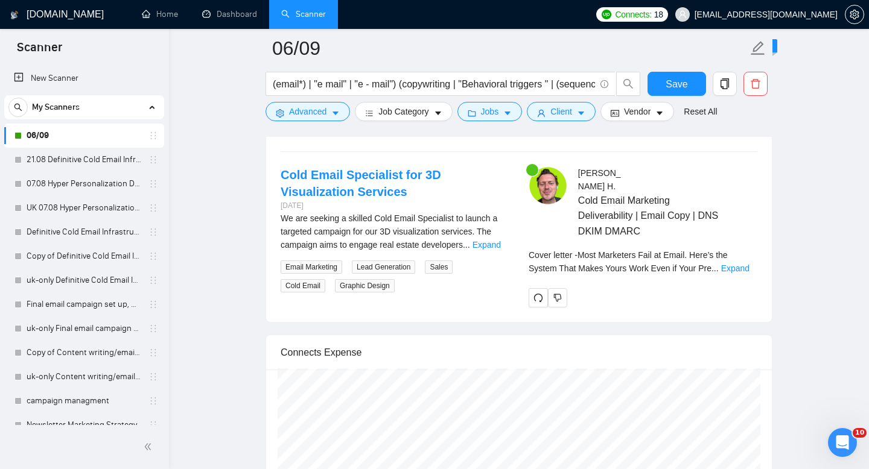
scroll to position [2402, 0]
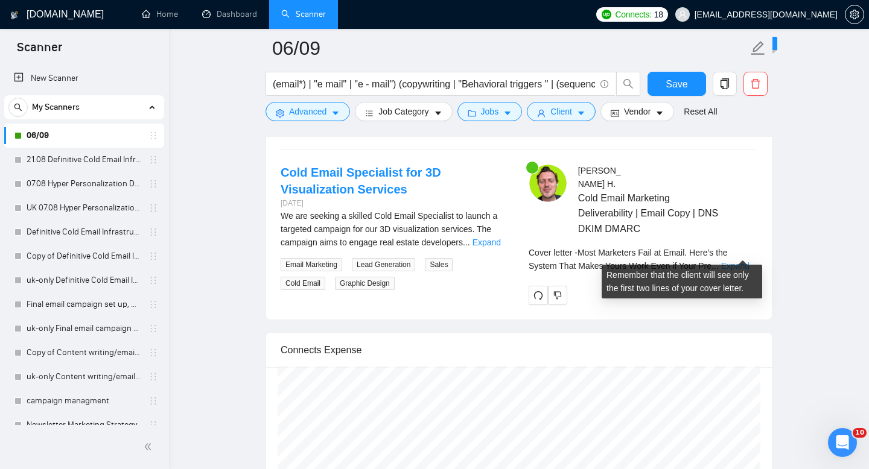
click at [741, 261] on link "Expand" at bounding box center [735, 266] width 28 height 10
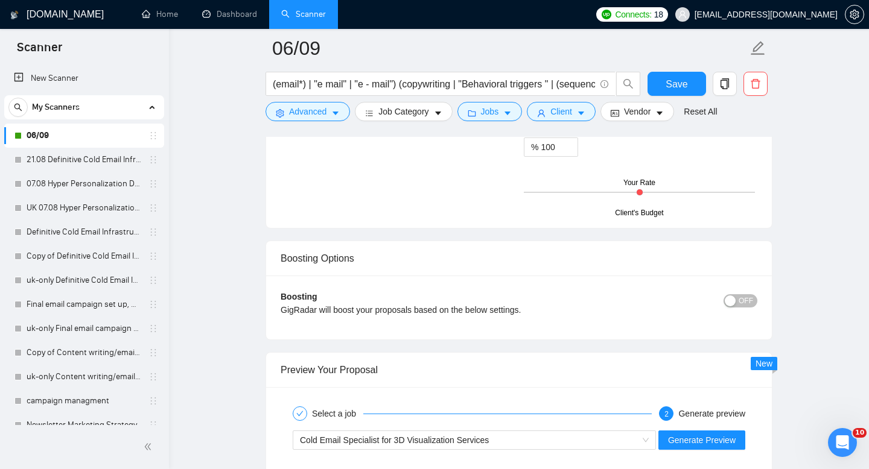
scroll to position [2176, 0]
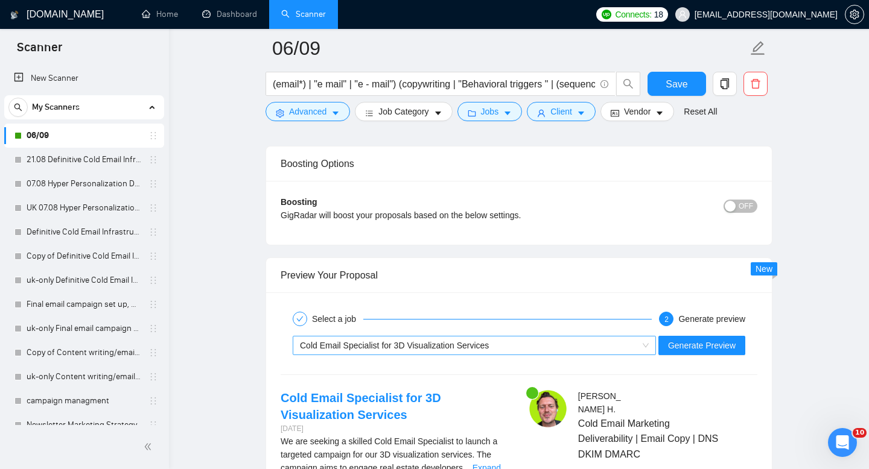
click at [648, 346] on div "Cold Email Specialist for 3D Visualization Services" at bounding box center [474, 345] width 363 height 19
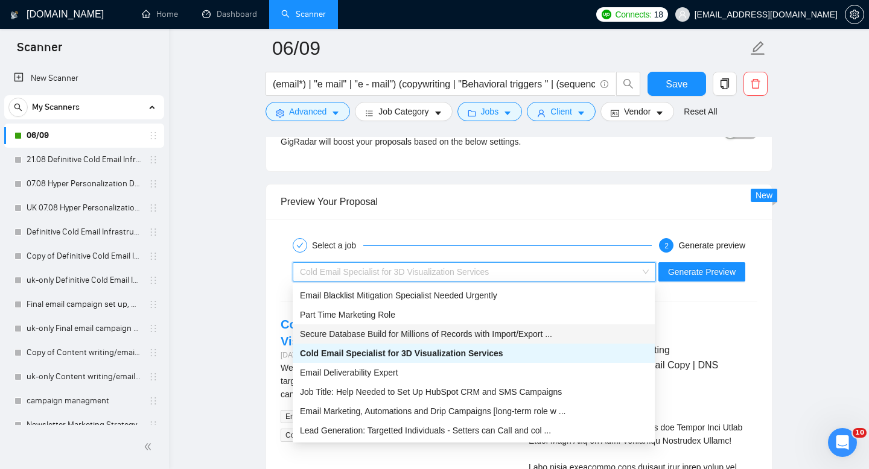
scroll to position [2258, 0]
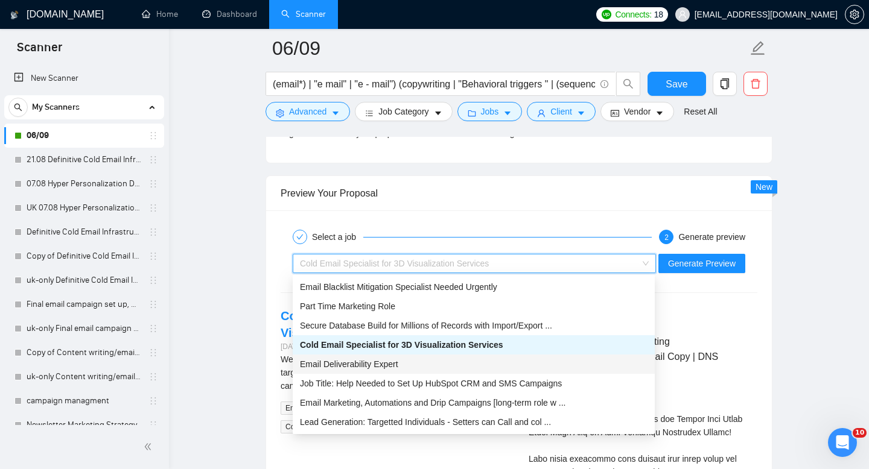
click at [416, 363] on div "Email Deliverability Expert" at bounding box center [473, 364] width 347 height 13
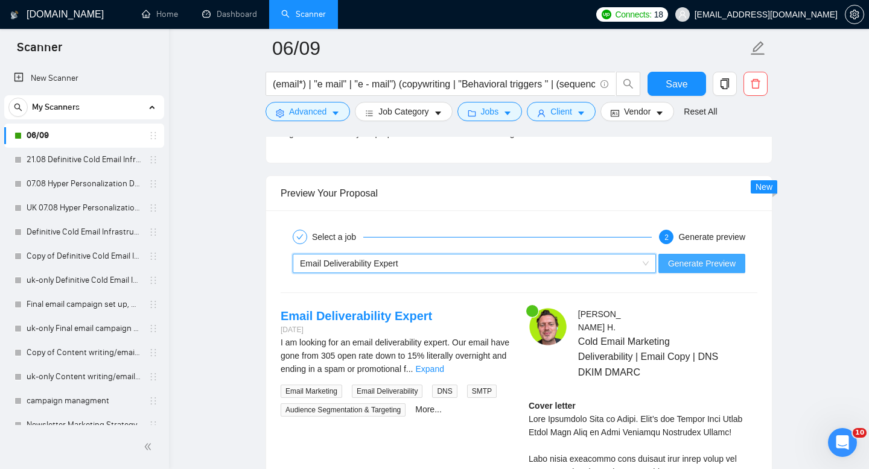
click at [708, 261] on span "Generate Preview" at bounding box center [702, 263] width 68 height 13
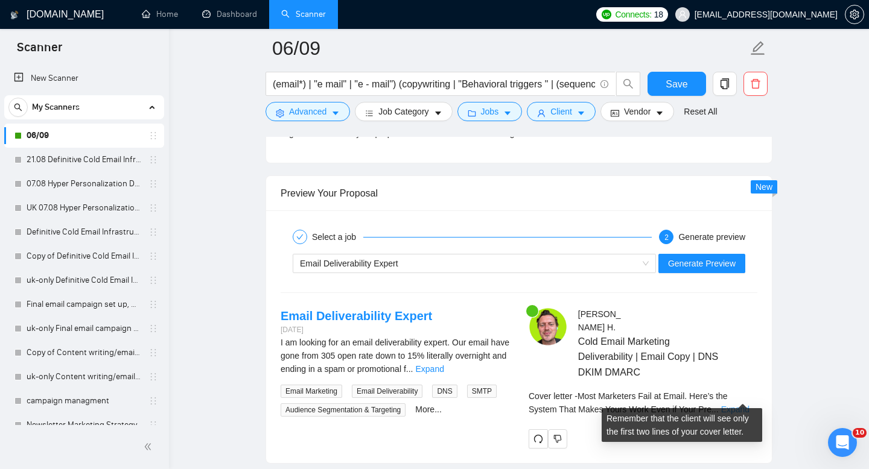
click at [744, 405] on link "Expand" at bounding box center [735, 410] width 28 height 10
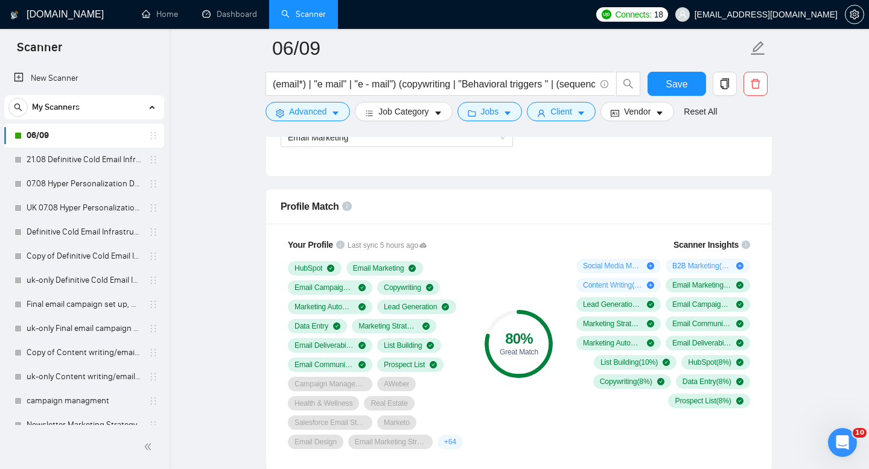
scroll to position [732, 0]
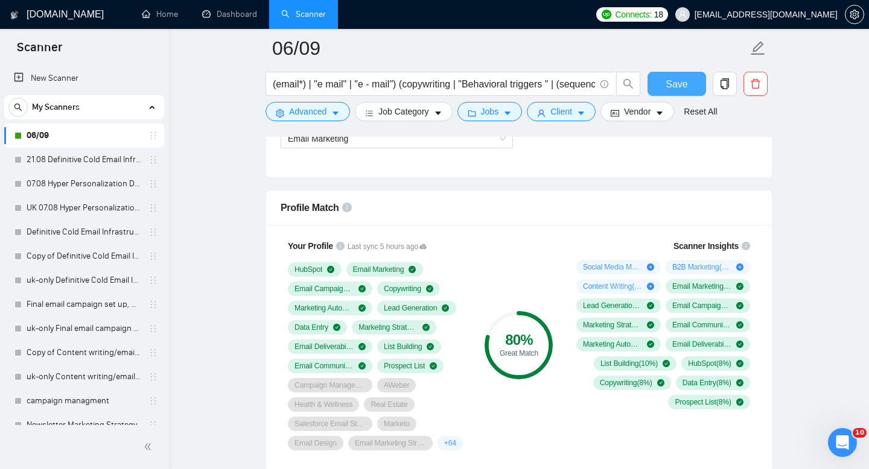
click at [686, 83] on span "Save" at bounding box center [676, 84] width 22 height 15
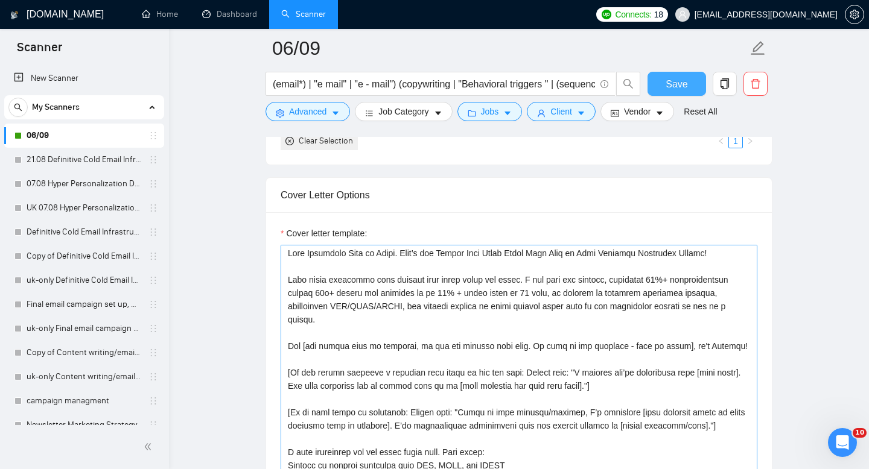
scroll to position [0, 0]
click at [672, 88] on span "Save" at bounding box center [676, 84] width 22 height 15
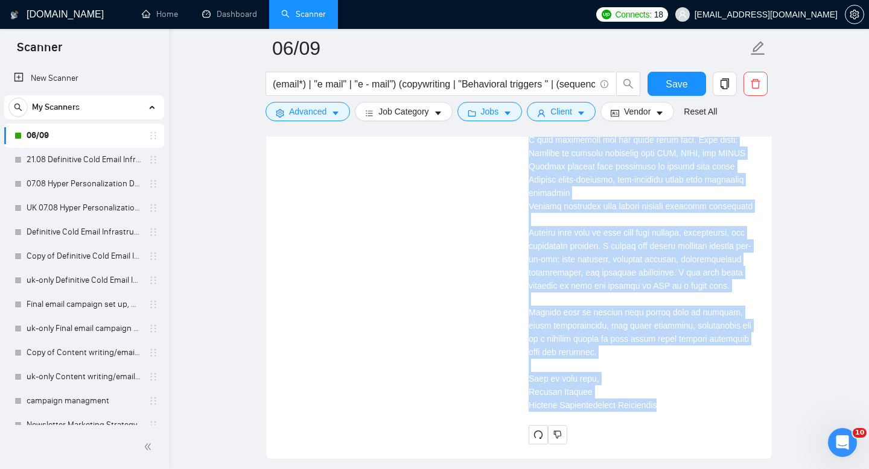
scroll to position [2790, 0]
drag, startPoint x: 528, startPoint y: 234, endPoint x: 659, endPoint y: 425, distance: 230.9
click at [659, 420] on div "Cover letter" at bounding box center [642, 144] width 229 height 553
copy div "Most Marketers Fail at Email. Here’s the System That Makes Yours Work Even if Y…"
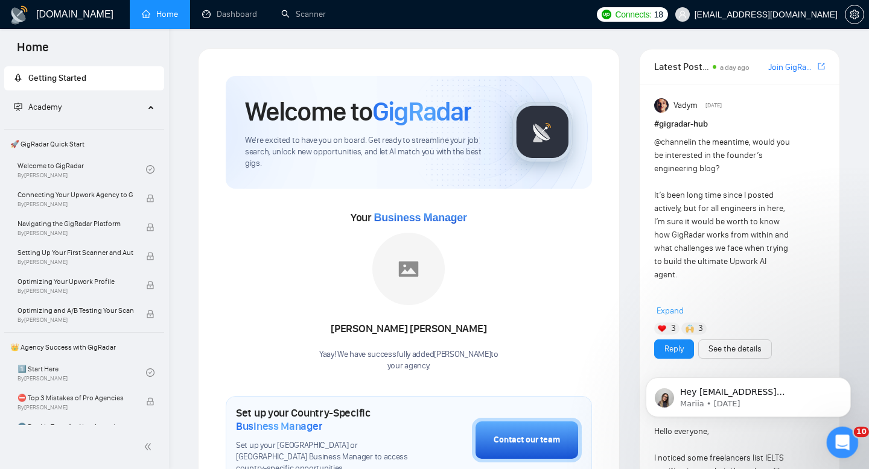
click at [841, 444] on icon "Open Intercom Messenger" at bounding box center [841, 441] width 20 height 20
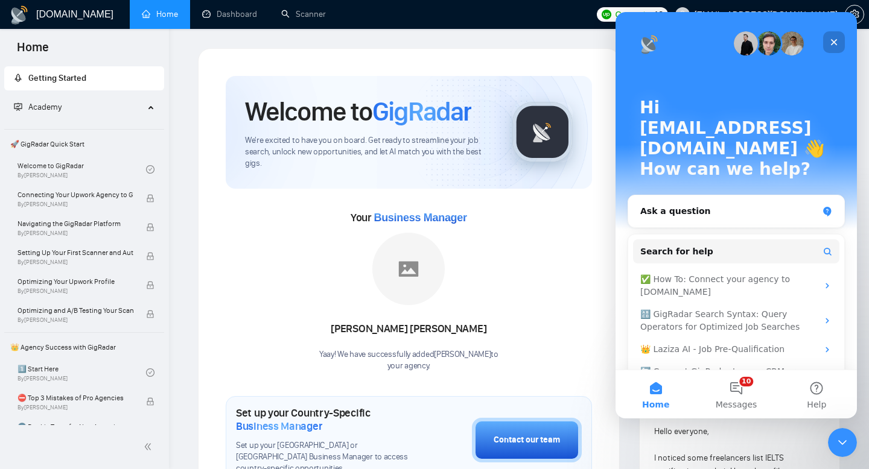
click at [836, 43] on icon "Close" at bounding box center [834, 42] width 10 height 10
